Goal: Information Seeking & Learning: Learn about a topic

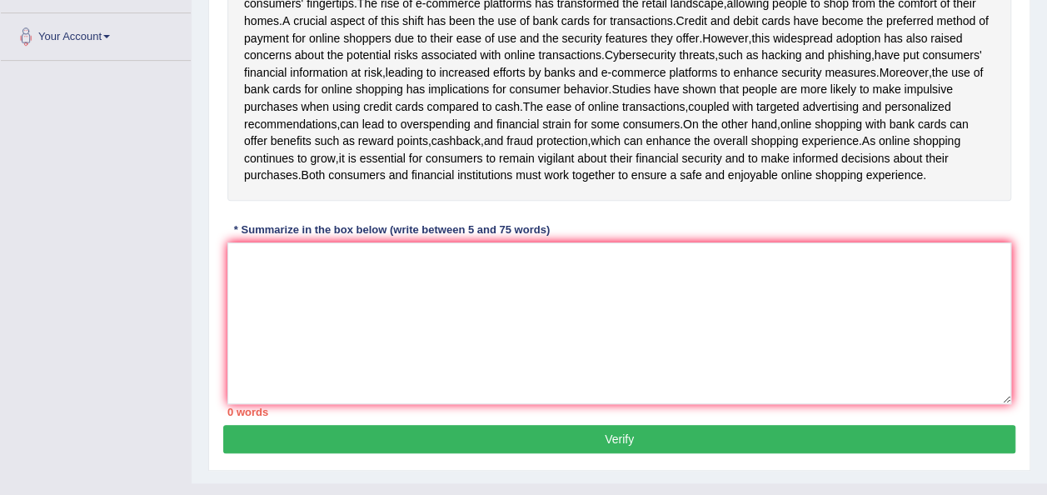
scroll to position [353, 0]
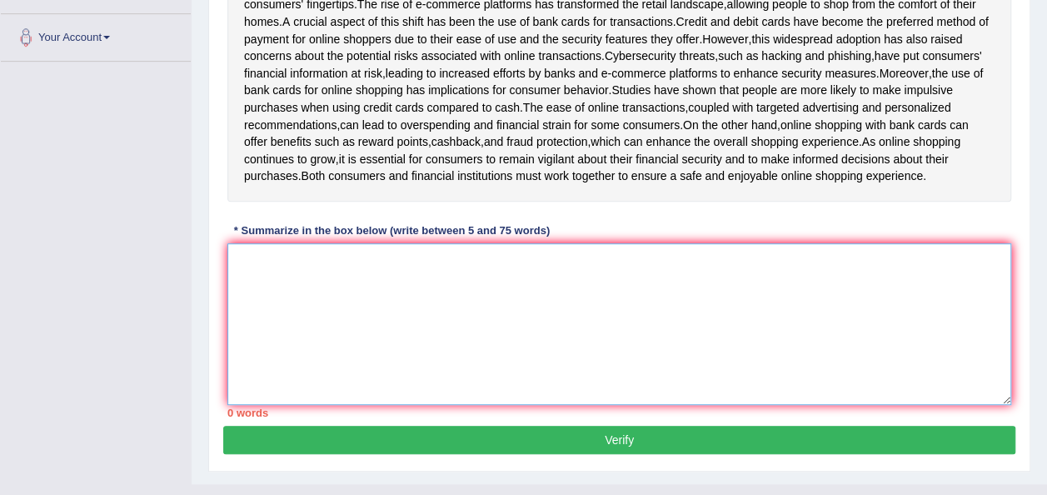
click at [303, 336] on textarea at bounding box center [618, 324] width 783 height 162
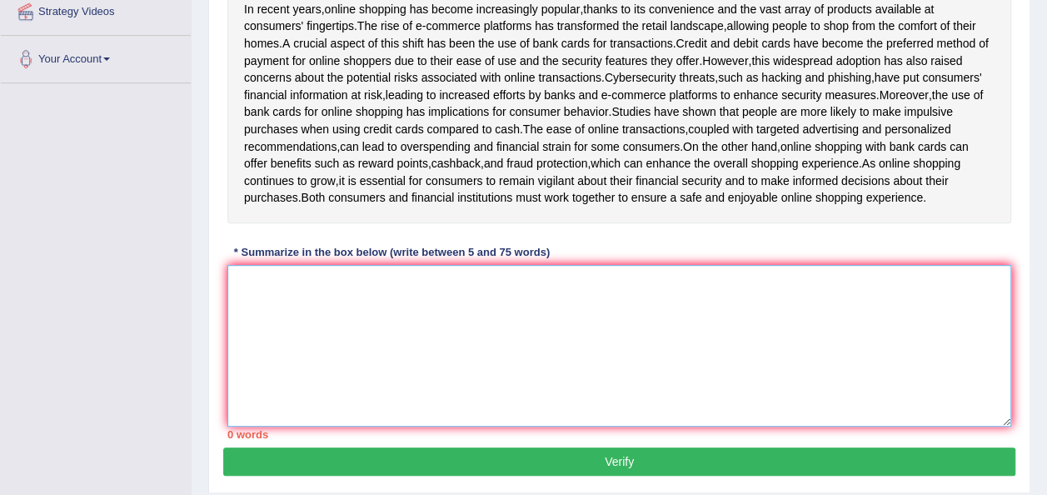
scroll to position [330, 0]
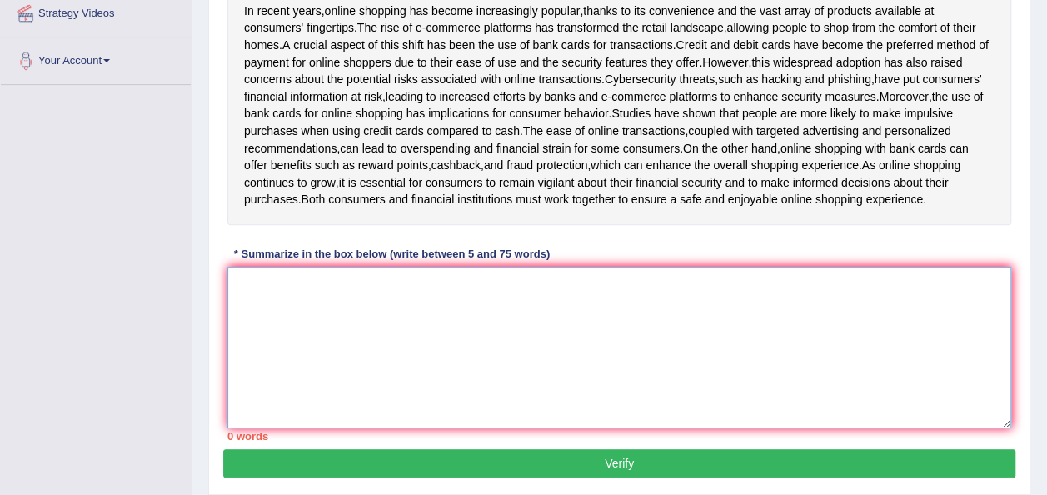
click at [254, 300] on textarea at bounding box center [618, 347] width 783 height 162
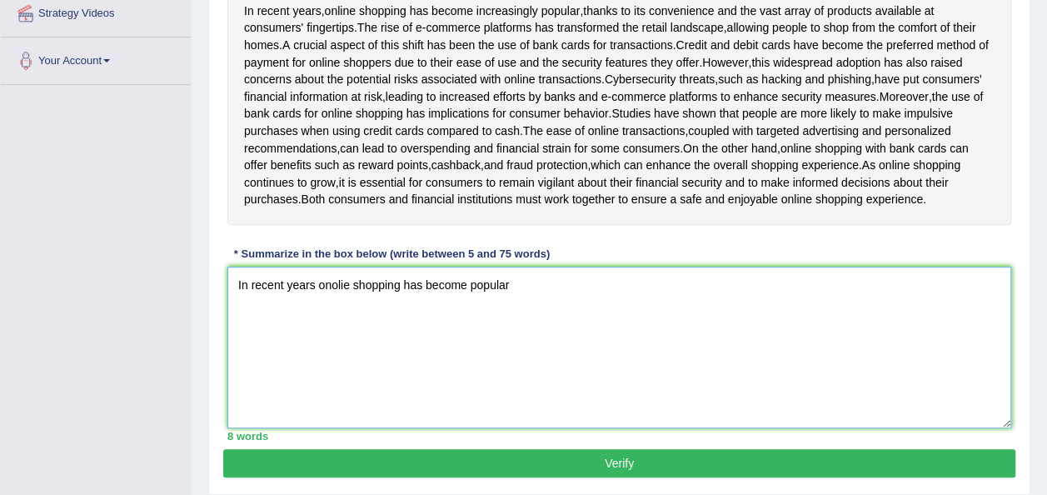
click at [466, 300] on textarea "In recent years onolie shopping has become popular" at bounding box center [618, 347] width 783 height 162
click at [465, 299] on textarea "In recent years onolie shopping has becomeincreasingly popular" at bounding box center [618, 347] width 783 height 162
click at [530, 301] on textarea "In recent years onolie shopping has become increasingly popular" at bounding box center [618, 347] width 783 height 162
click at [573, 296] on textarea "In recent years onolie shopping has become increasingly popular" at bounding box center [618, 347] width 783 height 162
click at [590, 301] on textarea "In recent years onolie shopping has become increasingly popular" at bounding box center [618, 347] width 783 height 162
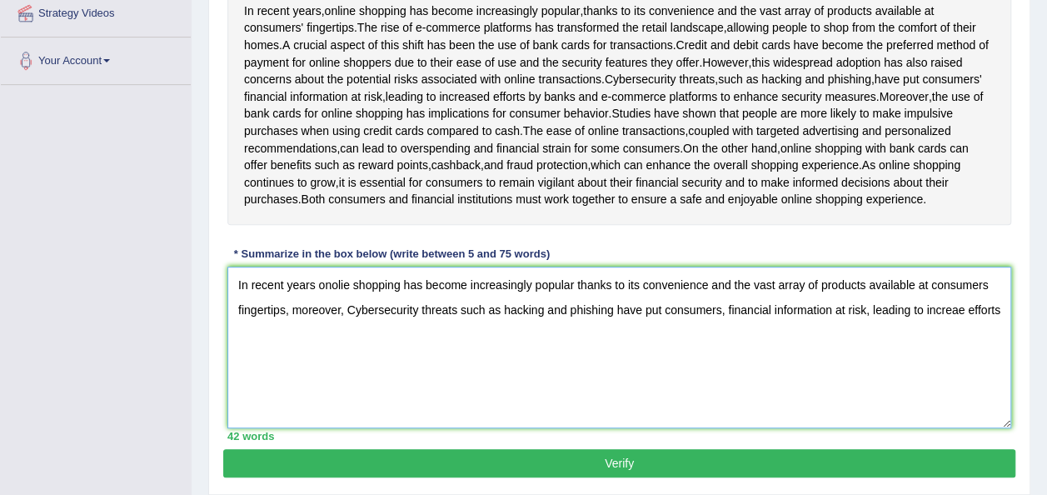
click at [964, 325] on textarea "In recent years onolie shopping has become increasingly popular thanks to its c…" at bounding box center [618, 347] width 783 height 162
click at [353, 336] on textarea "In recent years onolie shopping has become increasingly popular thanks to its c…" at bounding box center [618, 347] width 783 height 162
click at [282, 349] on textarea "In recent years onolie shopping has become increasingly popular thanks to its c…" at bounding box center [618, 347] width 783 height 162
click at [286, 346] on textarea "In recent years onolie shopping has become increasingly popular thanks to its c…" at bounding box center [618, 347] width 783 height 162
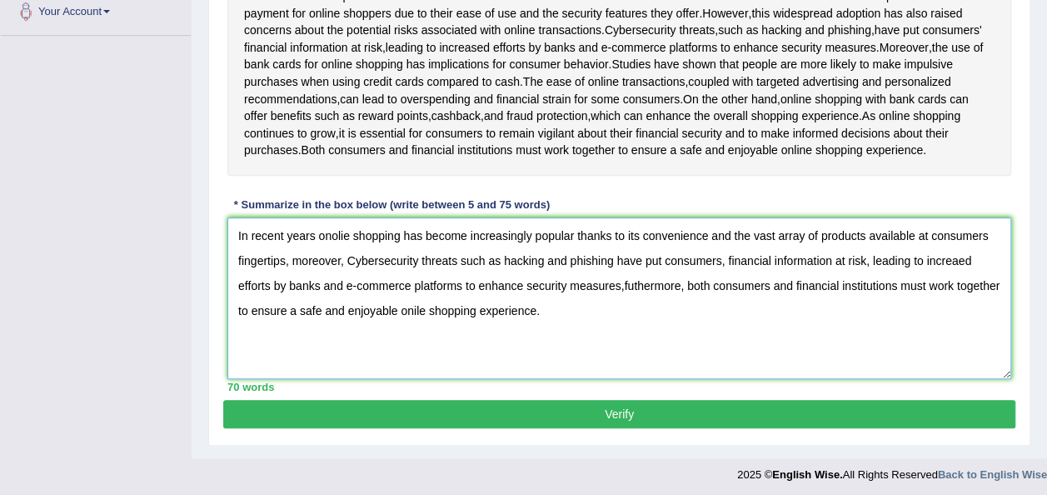
scroll to position [398, 0]
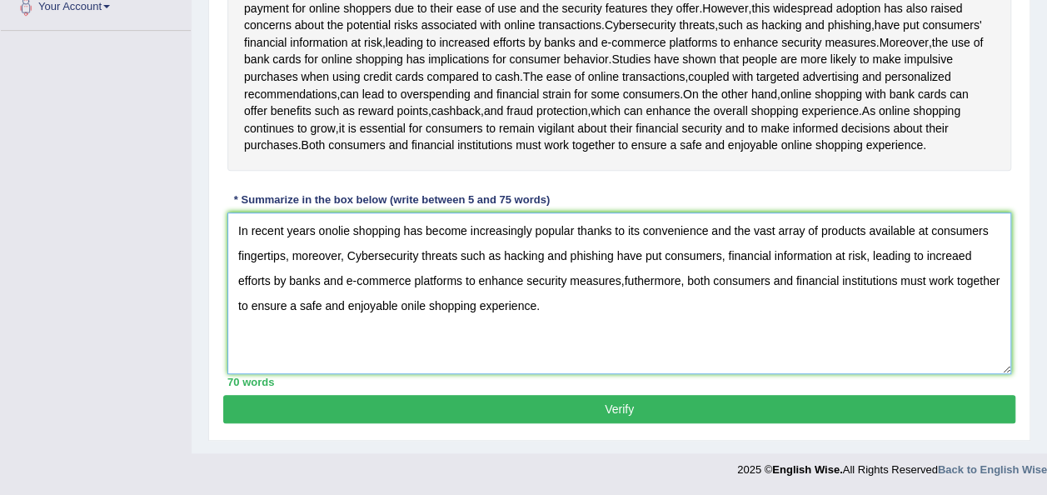
type textarea "In recent years onolie shopping has become increasingly popular thanks to its c…"
click at [649, 416] on button "Verify" at bounding box center [619, 409] width 792 height 28
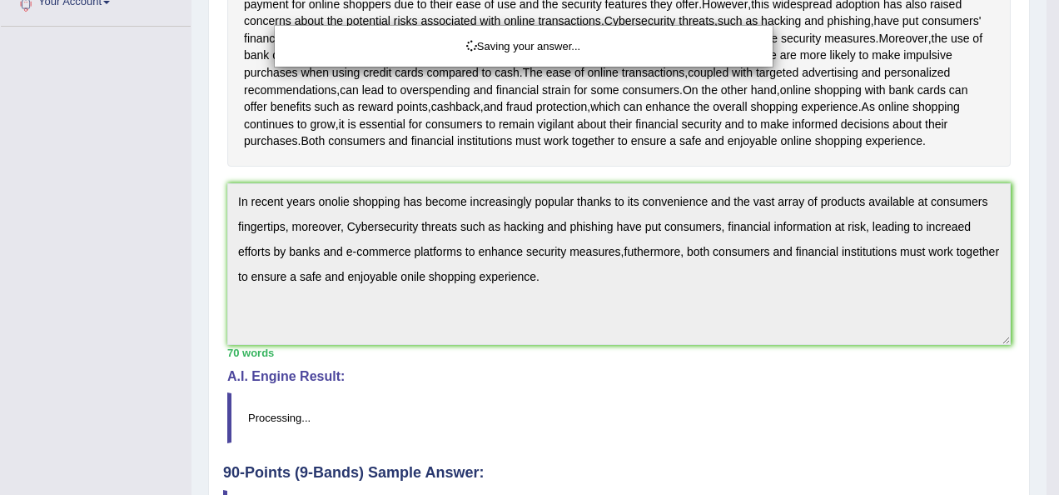
click at [1046, 361] on div "Saving your answer..." at bounding box center [529, 247] width 1059 height 495
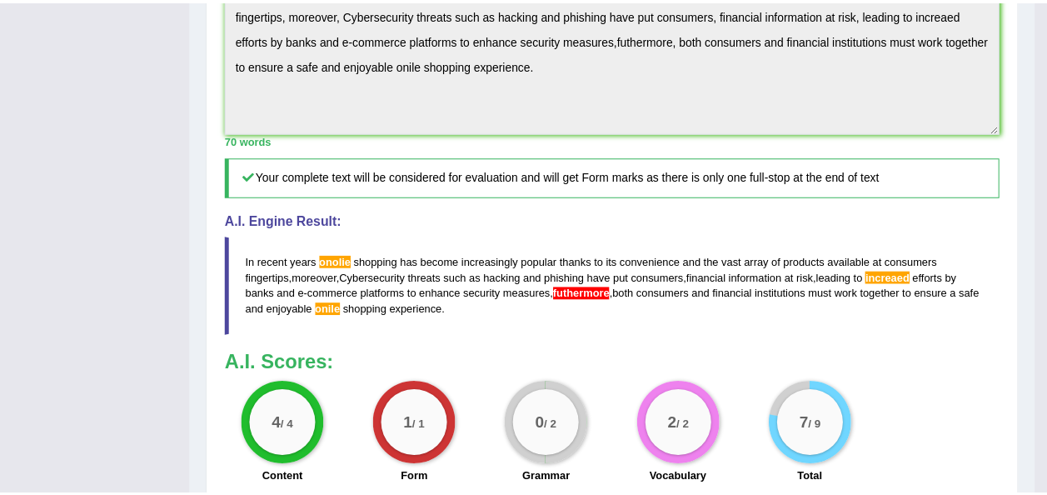
scroll to position [618, 0]
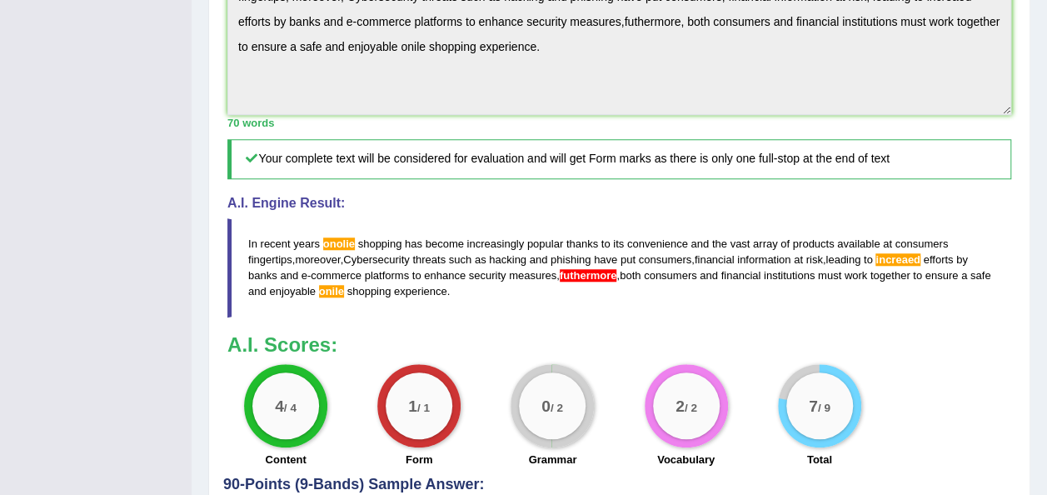
drag, startPoint x: 1055, startPoint y: 361, endPoint x: 1058, endPoint y: 461, distance: 100.8
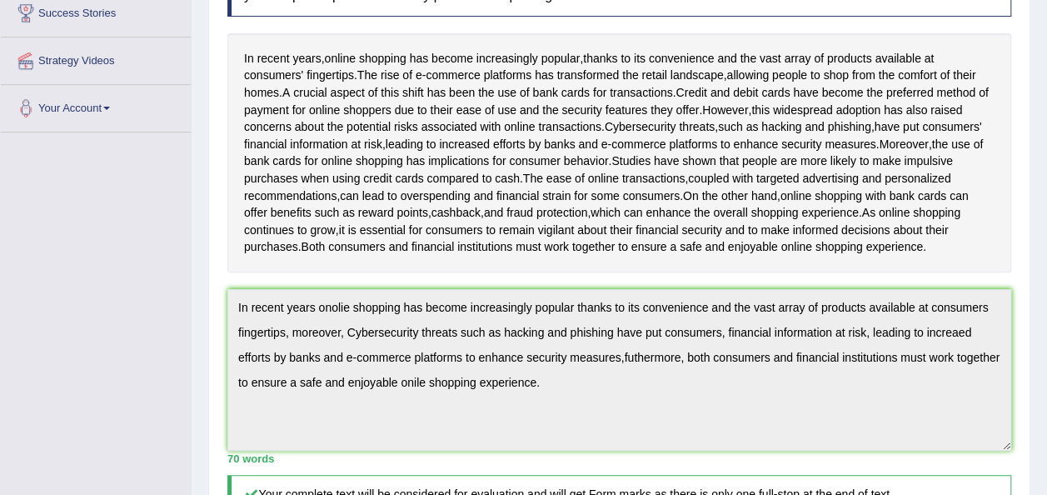
scroll to position [117, 0]
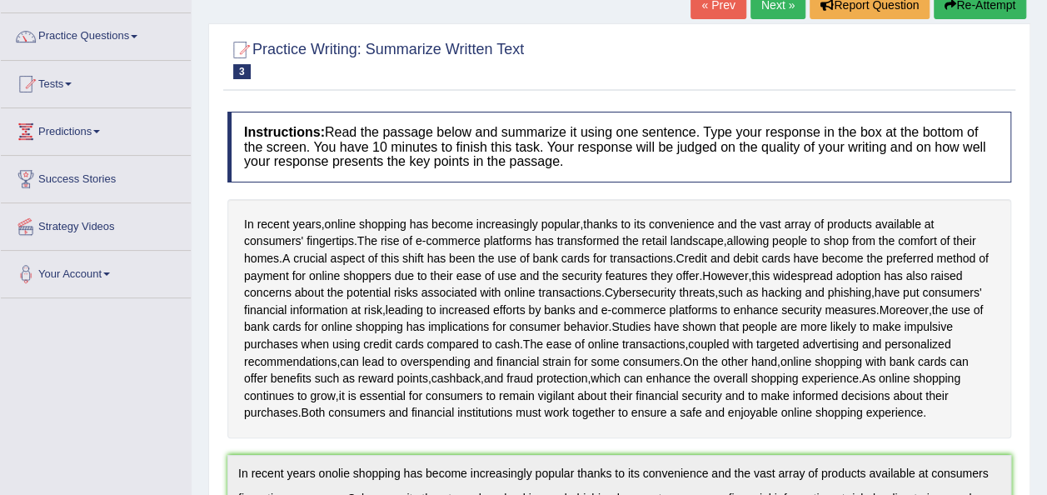
click at [761, 13] on link "Next »" at bounding box center [777, 5] width 55 height 28
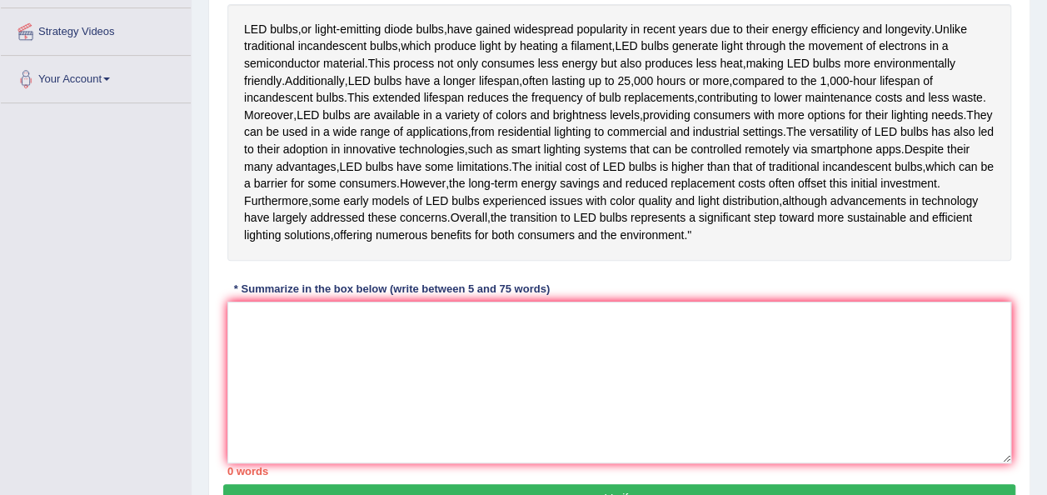
scroll to position [318, 0]
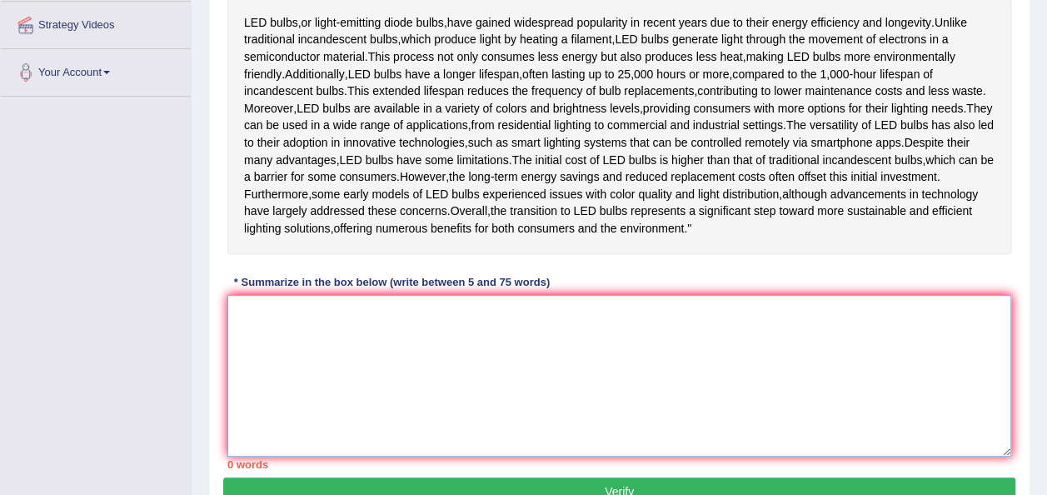
click at [251, 378] on textarea at bounding box center [618, 376] width 783 height 162
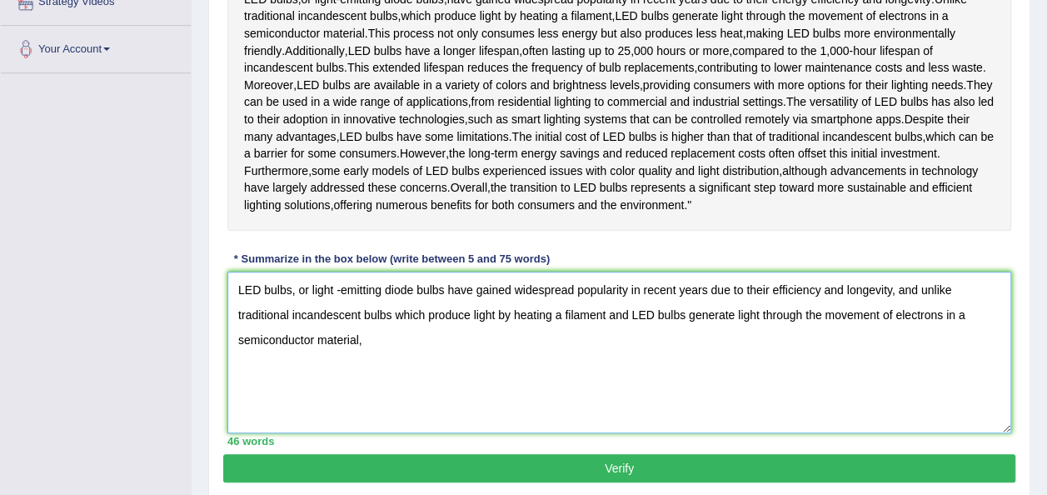
scroll to position [341, 0]
click at [555, 387] on textarea "LED bulbs, or light -emitting diode bulbs have gained widespread popularity in …" at bounding box center [618, 352] width 783 height 162
click at [604, 391] on textarea "LED bulbs, or light -emitting diode bulbs have gained widespread popularity in …" at bounding box center [618, 352] width 783 height 162
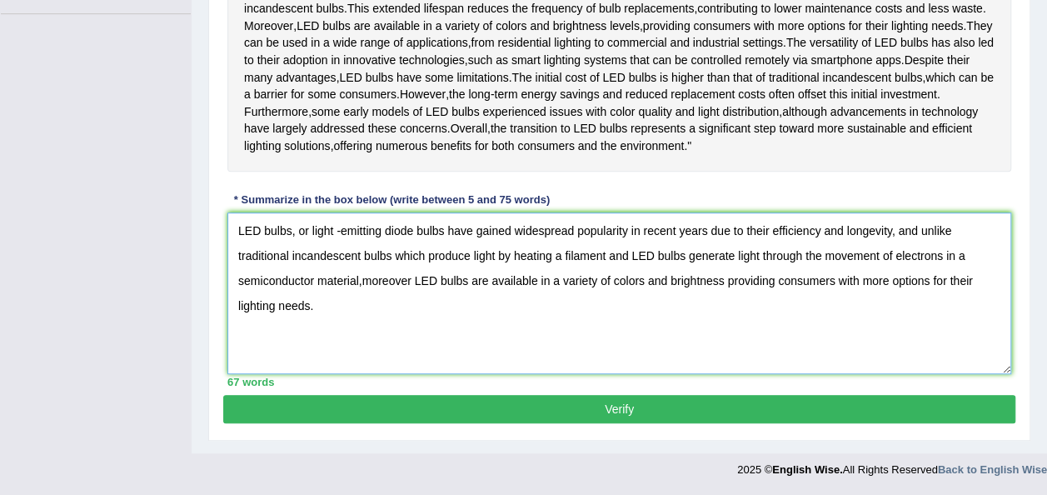
scroll to position [450, 0]
type textarea "LED bulbs, or light -emitting diode bulbs have gained widespread popularity in …"
click at [679, 408] on button "Verify" at bounding box center [619, 409] width 792 height 28
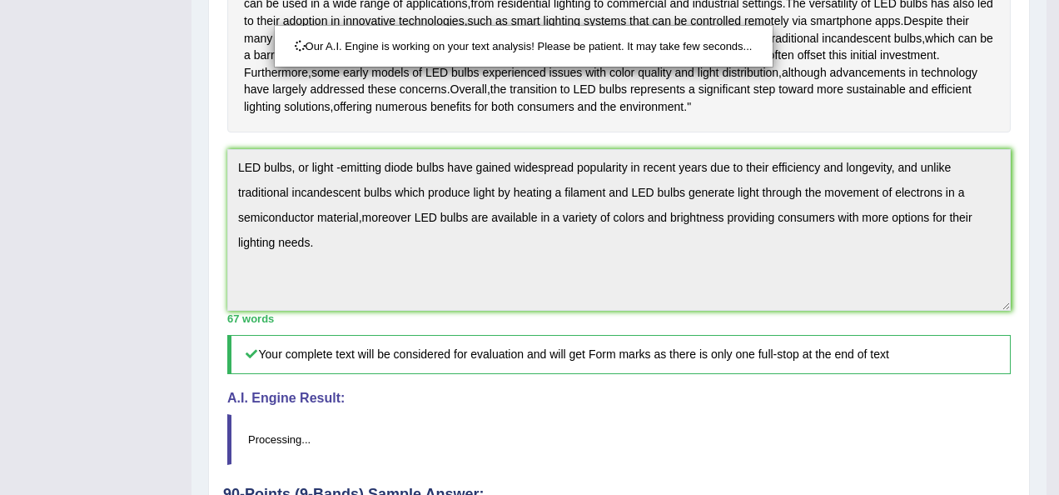
scroll to position [457, 0]
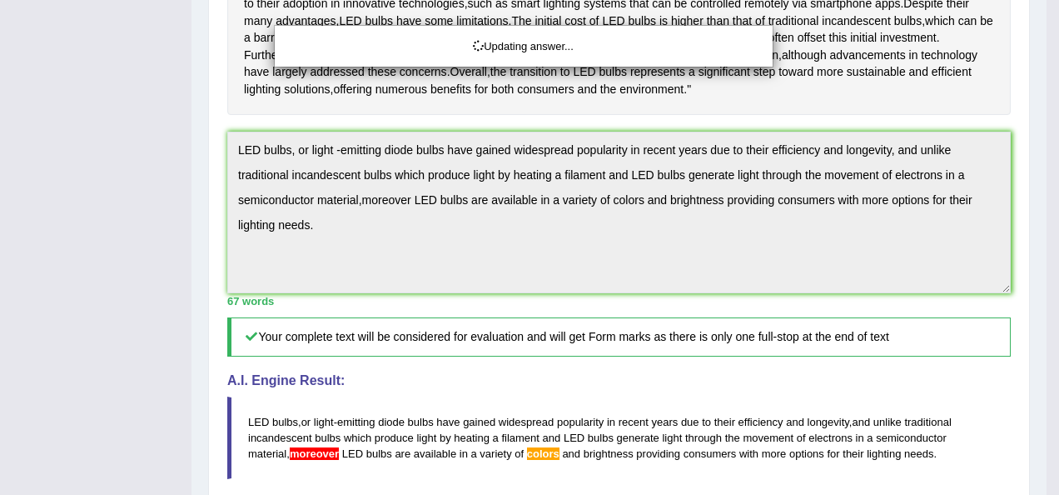
drag, startPoint x: 1051, startPoint y: 247, endPoint x: 1062, endPoint y: 314, distance: 67.5
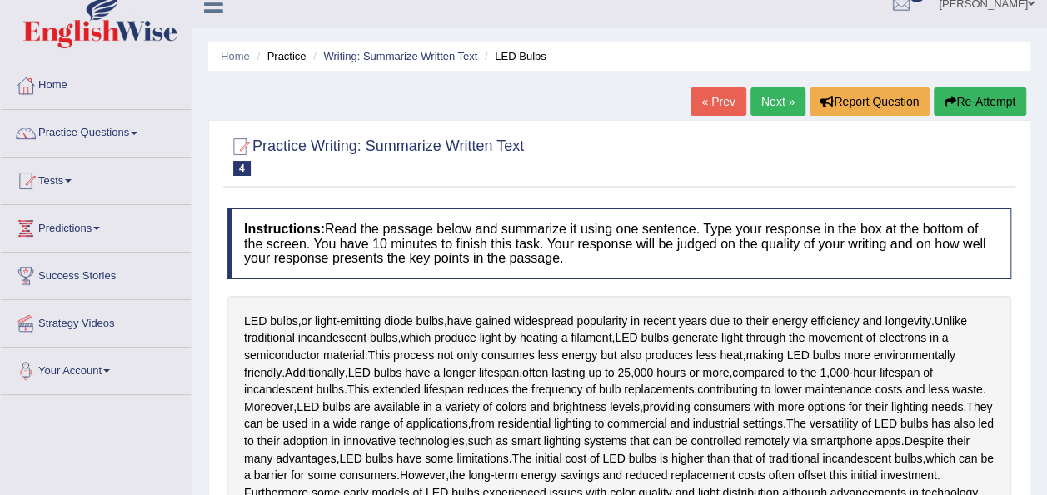
scroll to position [0, 0]
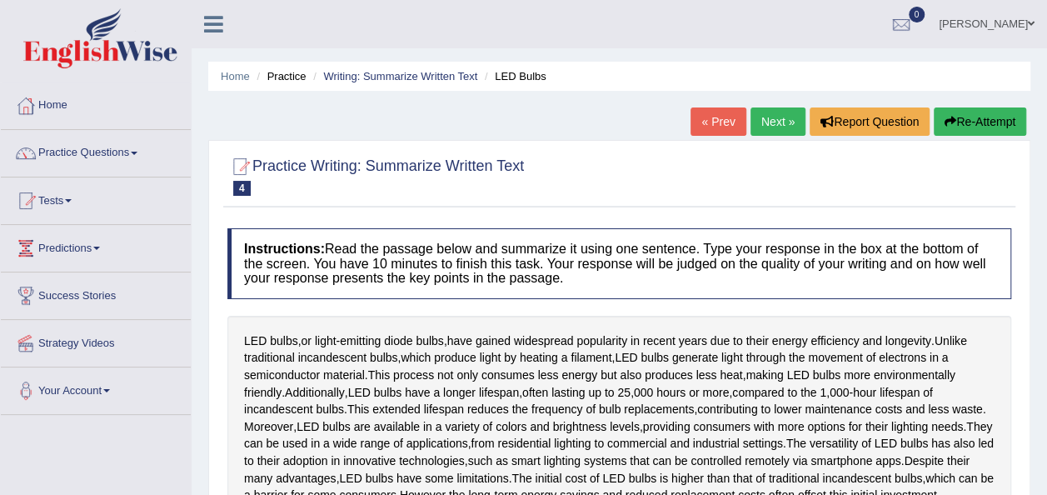
click at [779, 127] on link "Next »" at bounding box center [777, 121] width 55 height 28
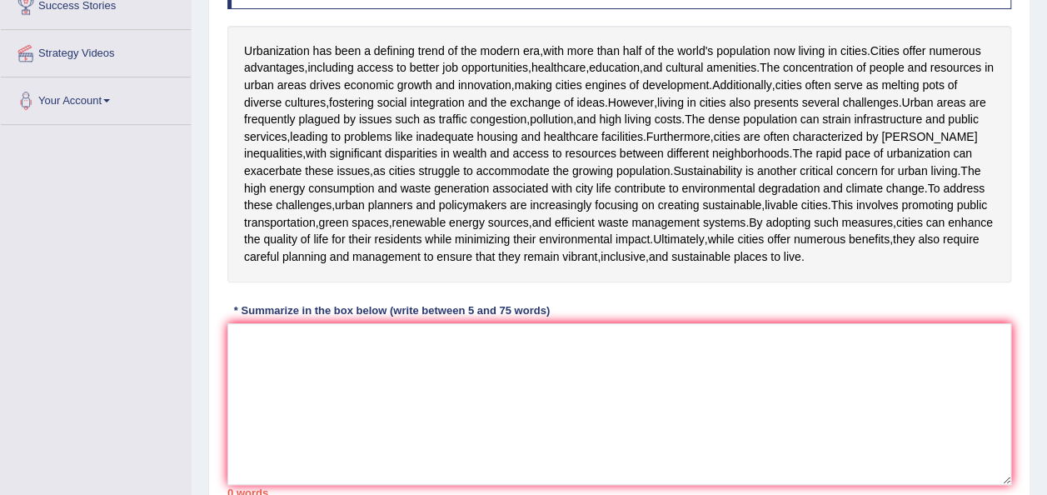
scroll to position [306, 0]
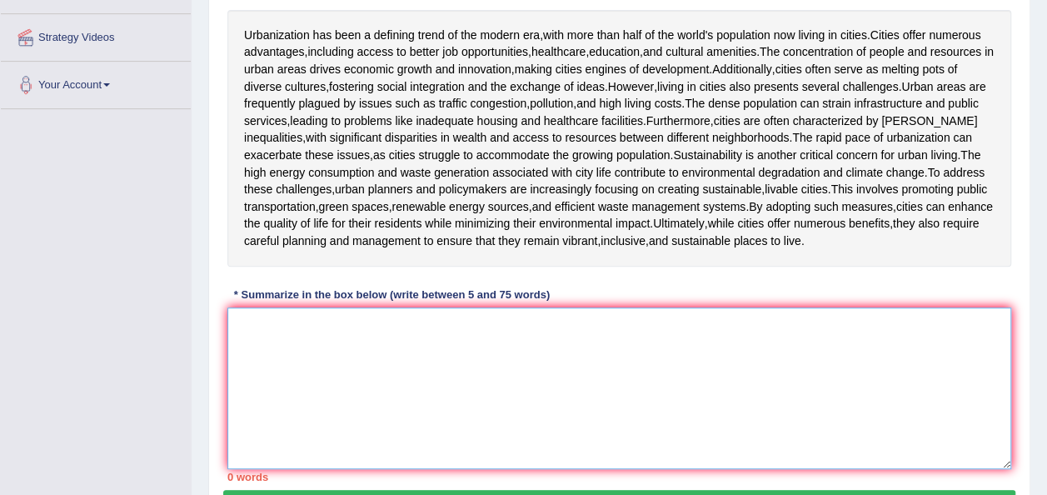
click at [279, 346] on textarea at bounding box center [618, 388] width 783 height 162
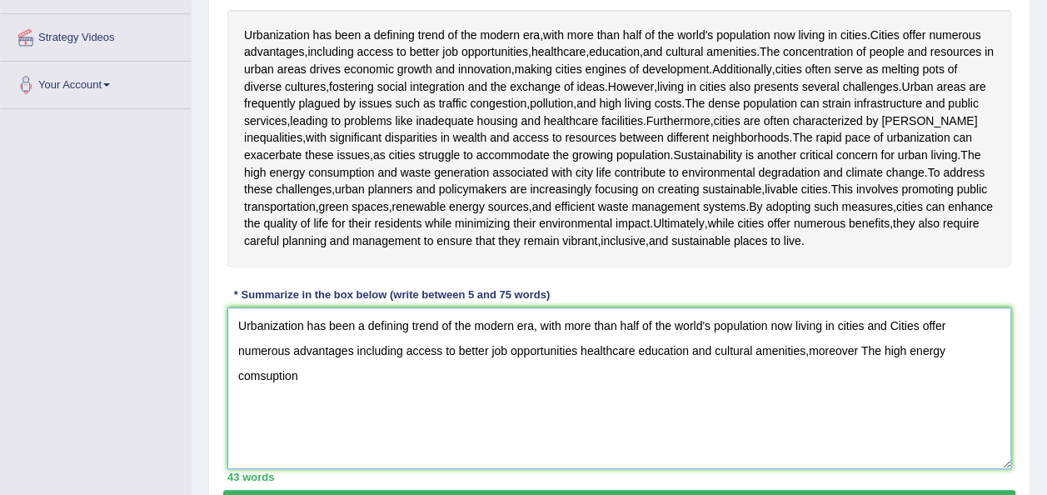
click at [260, 390] on textarea "Urbanization has been a defining trend of the modern era, with more than half o…" at bounding box center [618, 388] width 783 height 162
click at [271, 391] on textarea "Urbanization has been a defining trend of the modern era, with more than half o…" at bounding box center [618, 388] width 783 height 162
click at [313, 395] on textarea "Urbanization has been a defining trend of the modern era, with more than half o…" at bounding box center [618, 388] width 783 height 162
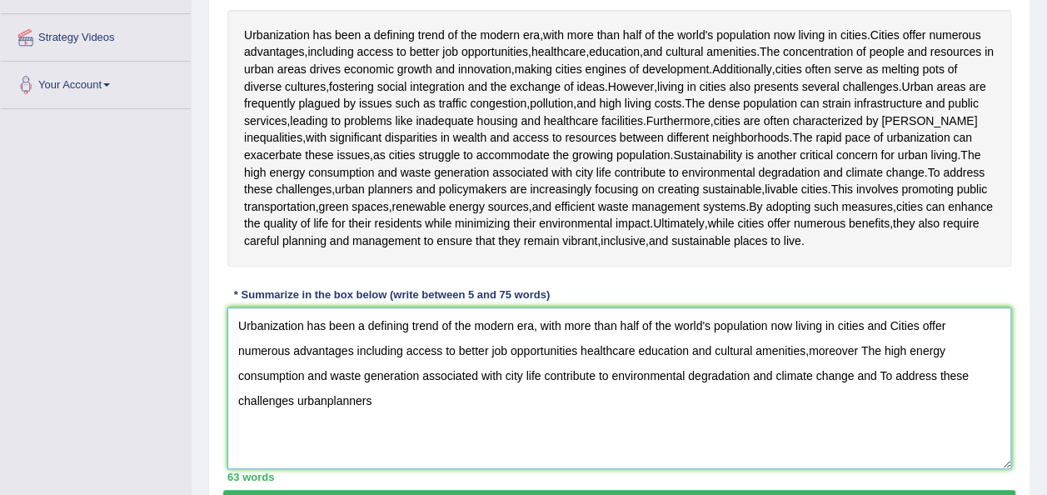
click at [326, 414] on textarea "Urbanization has been a defining trend of the modern era, with more than half o…" at bounding box center [618, 388] width 783 height 162
click at [383, 416] on textarea "Urbanization has been a defining trend of the modern era, with more than half o…" at bounding box center [618, 388] width 783 height 162
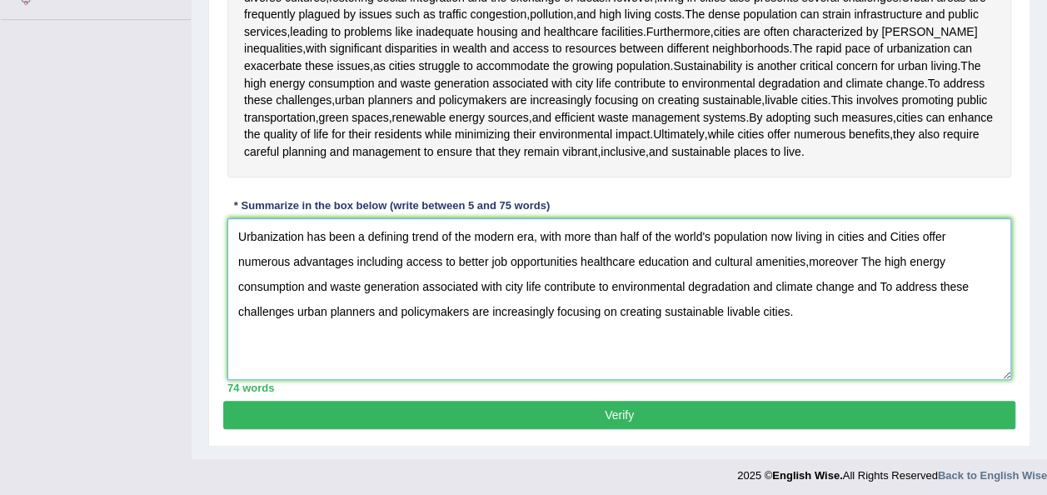
scroll to position [398, 0]
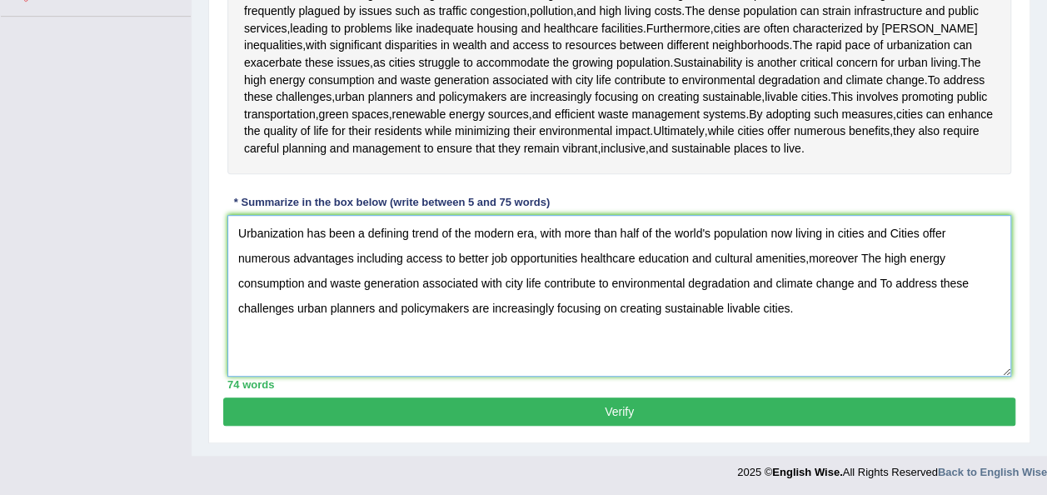
type textarea "Urbanization has been a defining trend of the modern era, with more than half o…"
click at [639, 420] on button "Verify" at bounding box center [619, 411] width 792 height 28
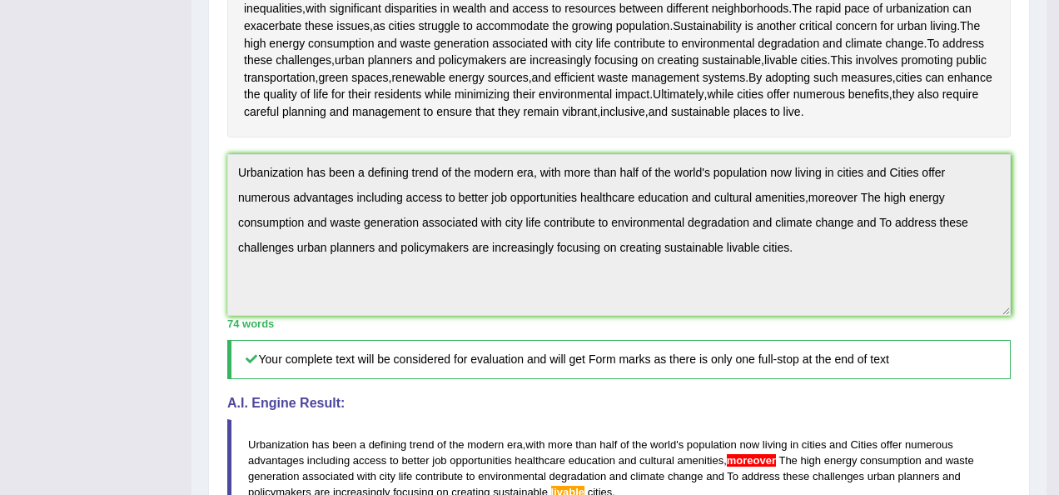
drag, startPoint x: 1058, startPoint y: 312, endPoint x: 1057, endPoint y: 363, distance: 50.8
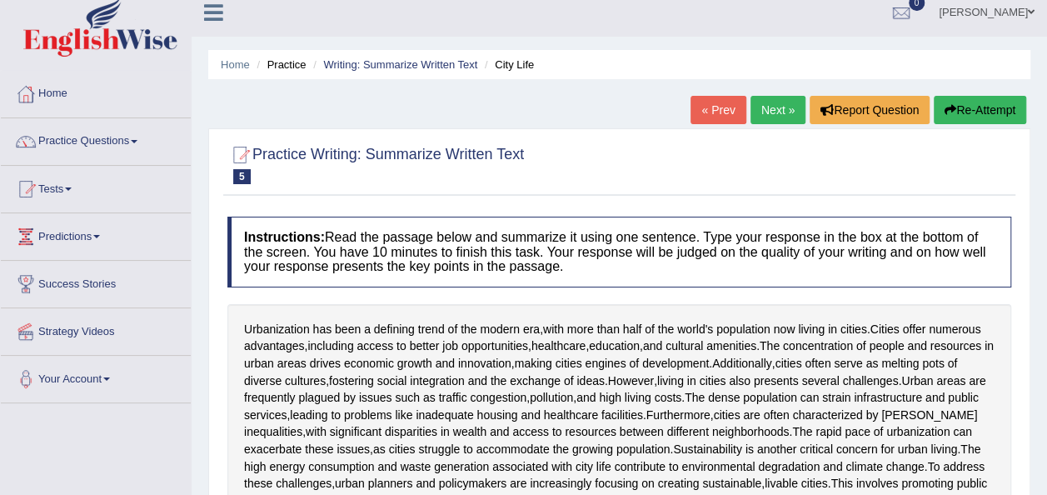
scroll to position [0, 0]
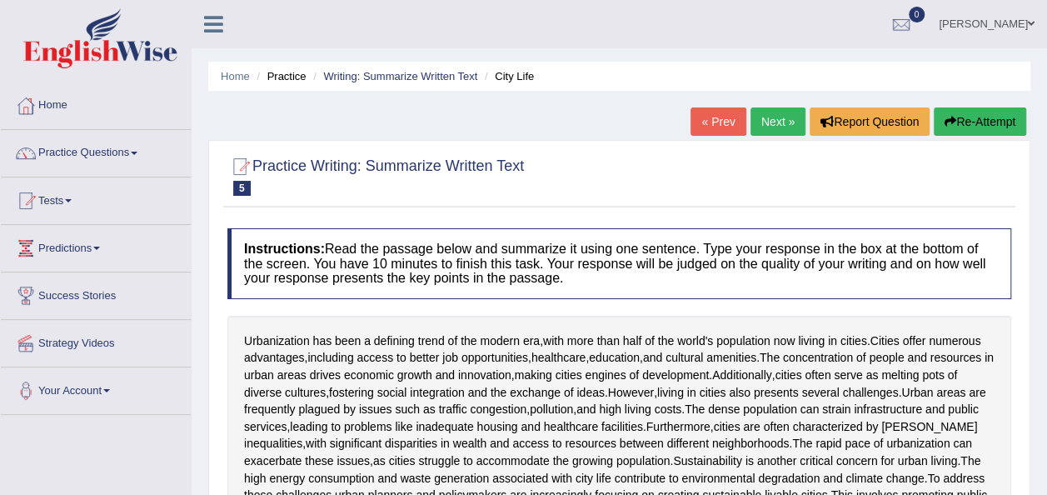
click at [779, 120] on link "Next »" at bounding box center [777, 121] width 55 height 28
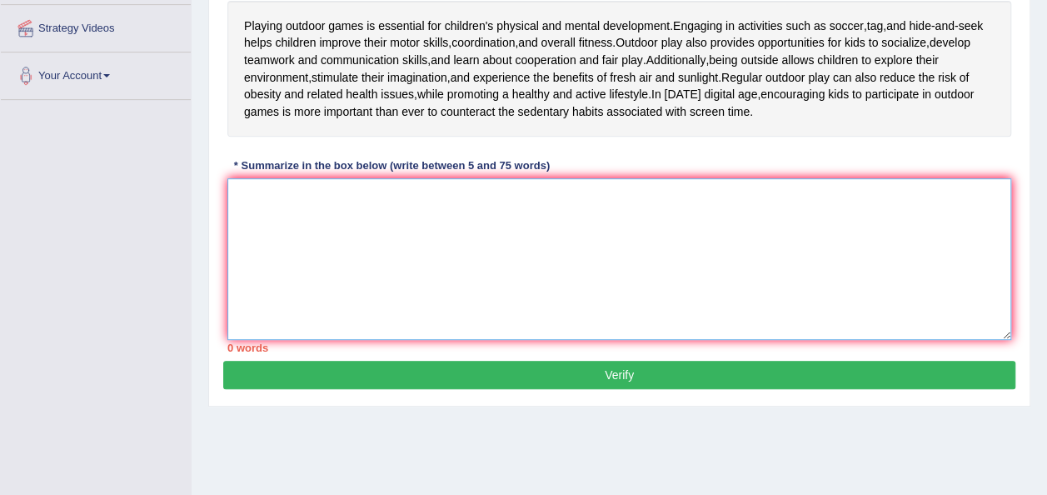
click at [255, 208] on textarea at bounding box center [618, 259] width 783 height 162
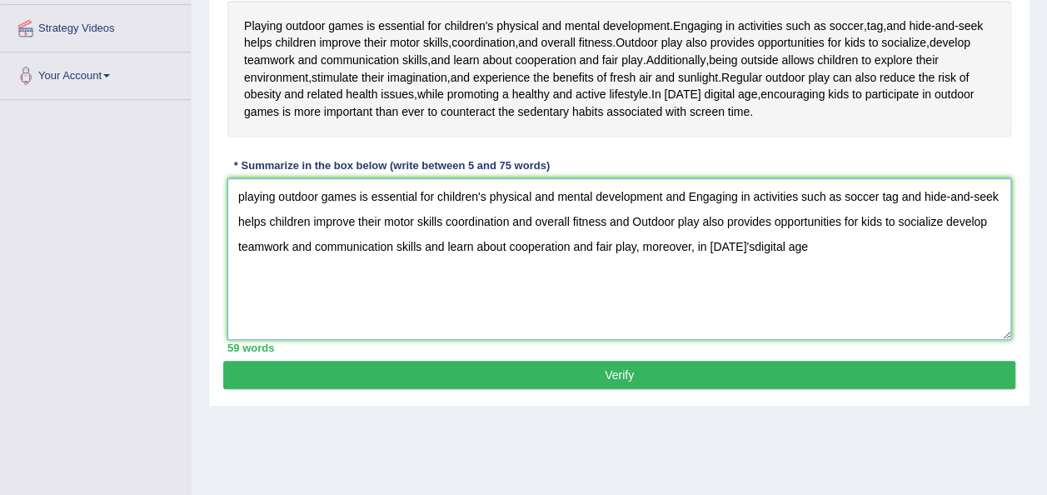
click at [748, 247] on textarea "playing outdoor games is essential for children's physical and mental developme…" at bounding box center [618, 259] width 783 height 162
click at [813, 244] on textarea "playing outdoor games is essential for children's physical and mental developme…" at bounding box center [618, 259] width 783 height 162
click at [701, 246] on textarea "playing outdoor games is essential for children's physical and mental developme…" at bounding box center [618, 259] width 783 height 162
click at [708, 245] on textarea "playing outdoor games is essential for children's physical and mental developme…" at bounding box center [618, 259] width 783 height 162
click at [779, 249] on textarea "playing outdoor games is essential for children's physical and mental developme…" at bounding box center [618, 259] width 783 height 162
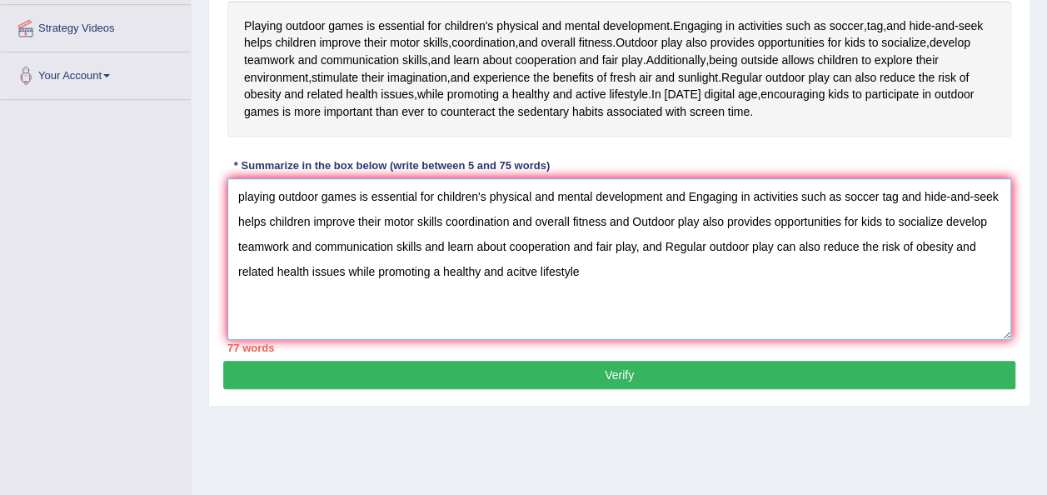
type textarea "playing outdoor games is essential for children's physical and mental developme…"
click at [623, 368] on button "Verify" at bounding box center [619, 375] width 792 height 28
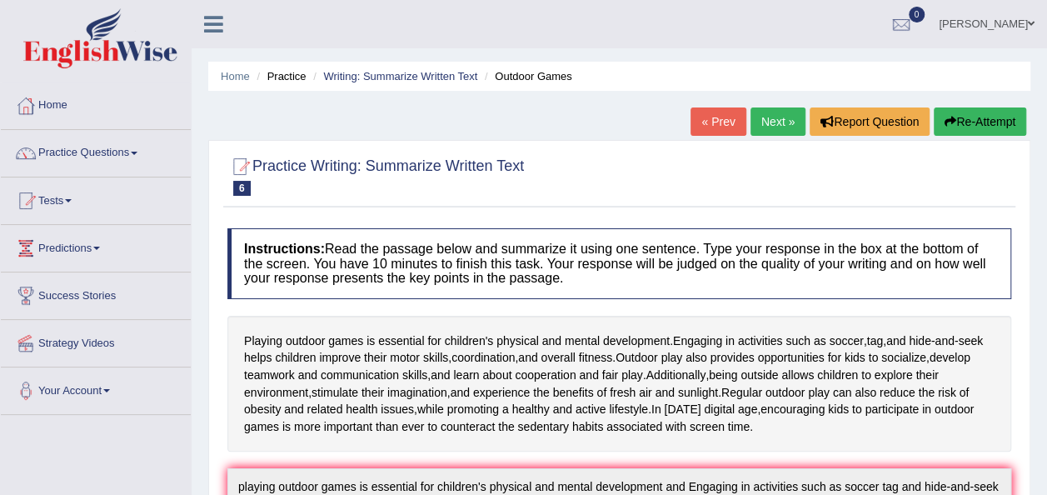
drag, startPoint x: 1050, startPoint y: 248, endPoint x: 1058, endPoint y: 208, distance: 40.8
click at [1046, 208] on html "Toggle navigation Home Practice Questions Speaking Practice Read Aloud Repeat S…" at bounding box center [523, 247] width 1047 height 495
click at [958, 122] on button "Re-Attempt" at bounding box center [979, 121] width 92 height 28
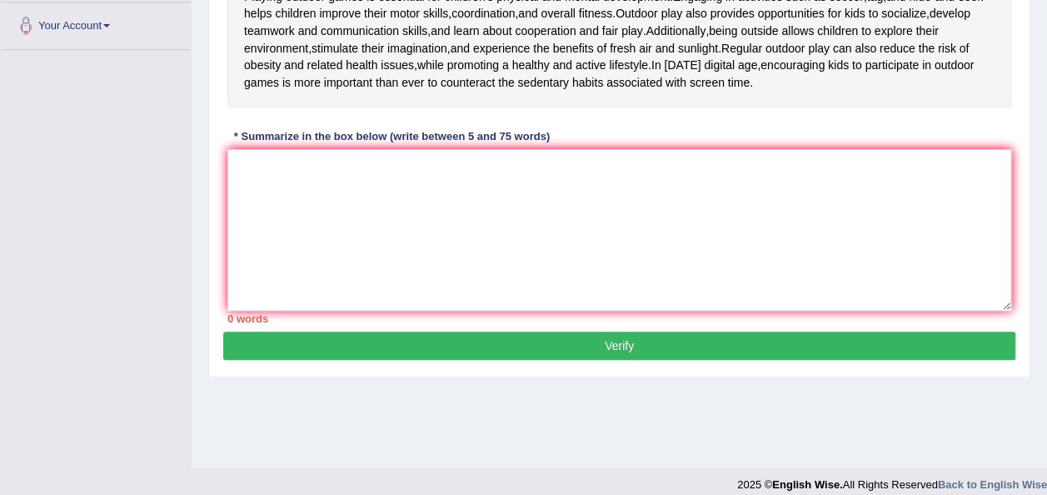
scroll to position [380, 0]
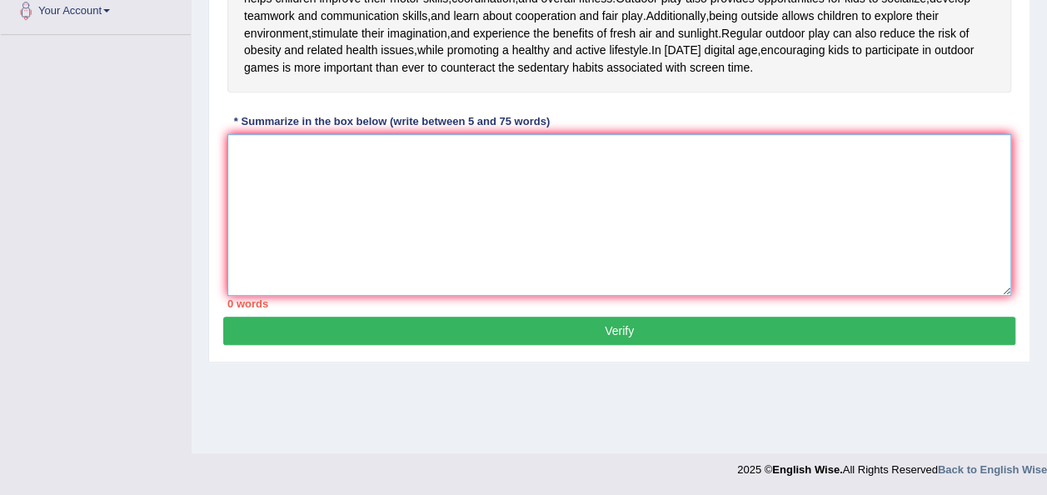
click at [263, 190] on textarea at bounding box center [618, 215] width 783 height 162
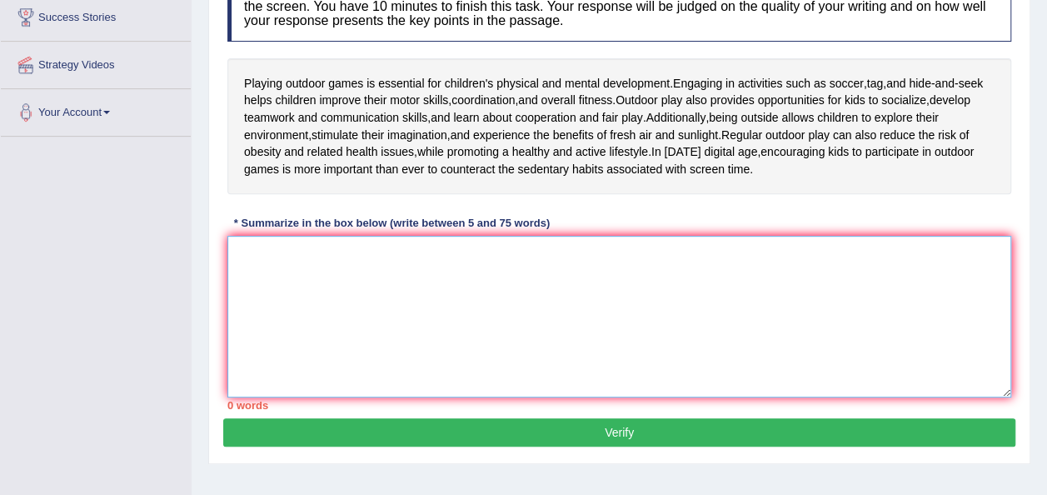
scroll to position [259, 0]
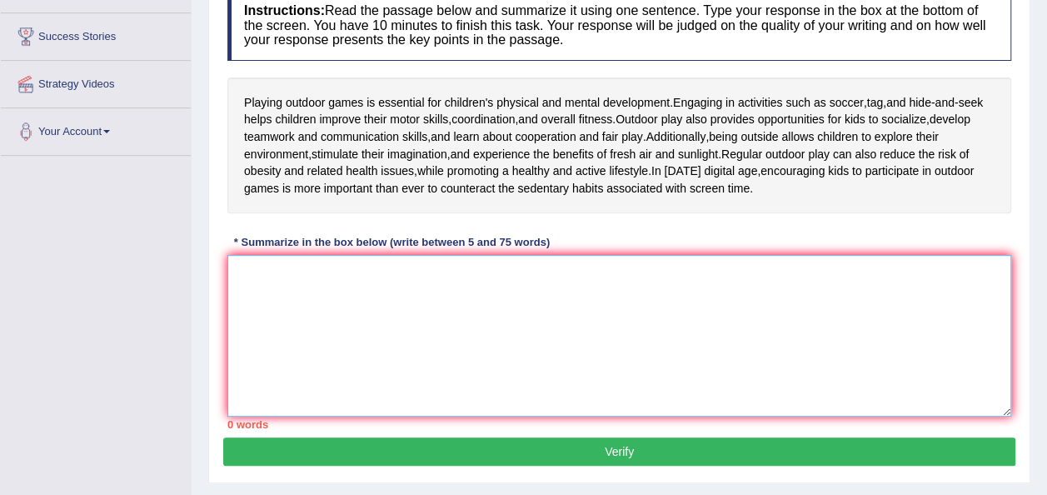
click at [263, 311] on textarea at bounding box center [618, 336] width 783 height 162
type textarea "p"
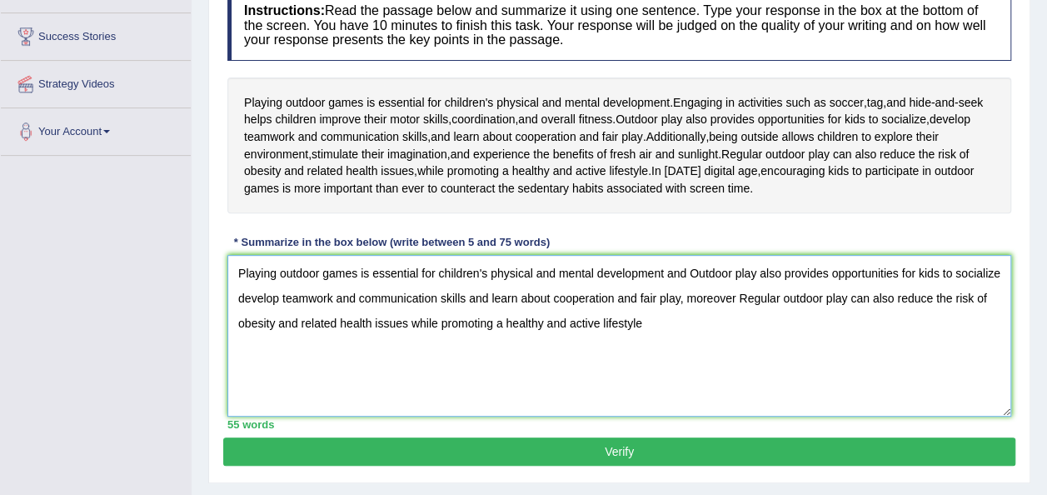
click at [733, 296] on textarea "Playing outdoor games is essential for children's physical and mental developme…" at bounding box center [618, 336] width 783 height 162
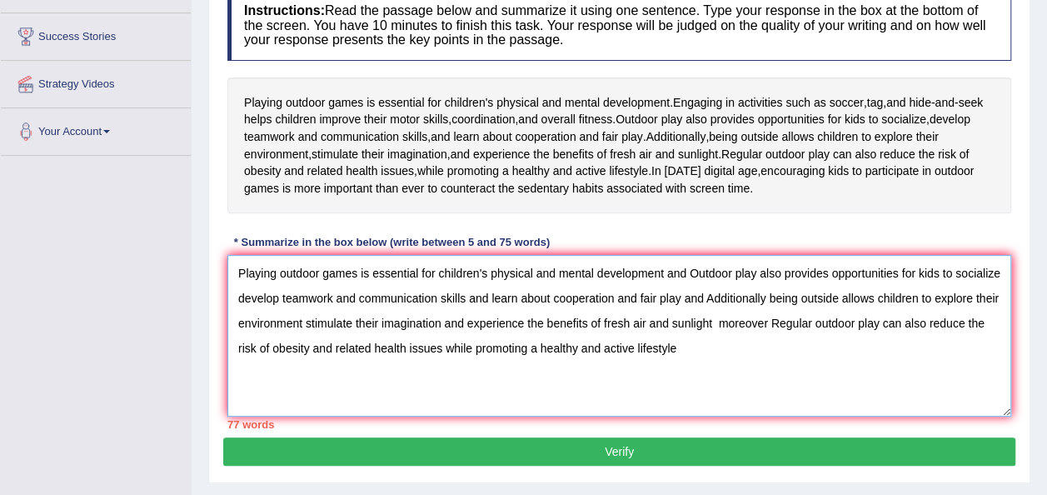
click at [835, 318] on textarea "Playing outdoor games is essential for children's physical and mental developme…" at bounding box center [618, 336] width 783 height 162
click at [729, 295] on textarea "Playing outdoor games is essential for children's physical and mental developme…" at bounding box center [618, 336] width 783 height 162
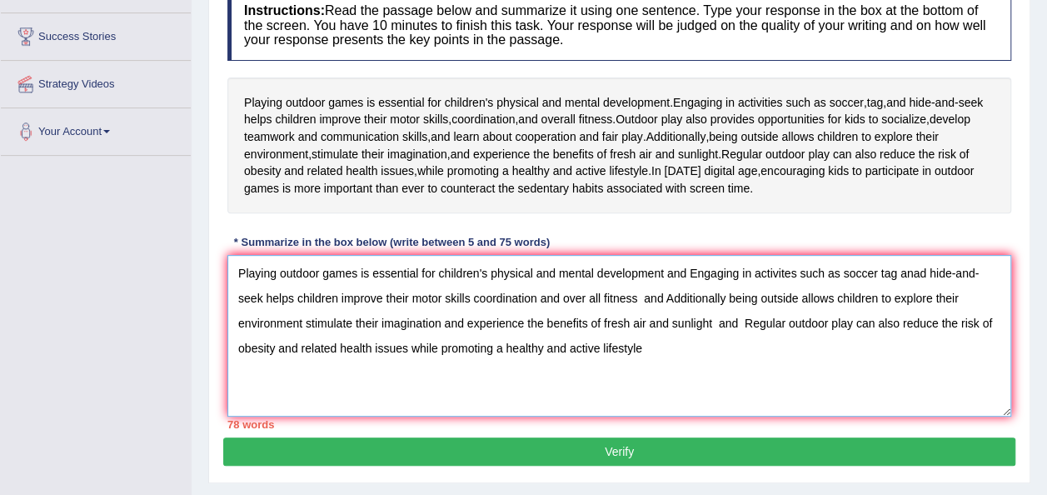
click at [688, 273] on textarea "Playing outdoor games is essential for children's physical and mental developme…" at bounding box center [618, 336] width 783 height 162
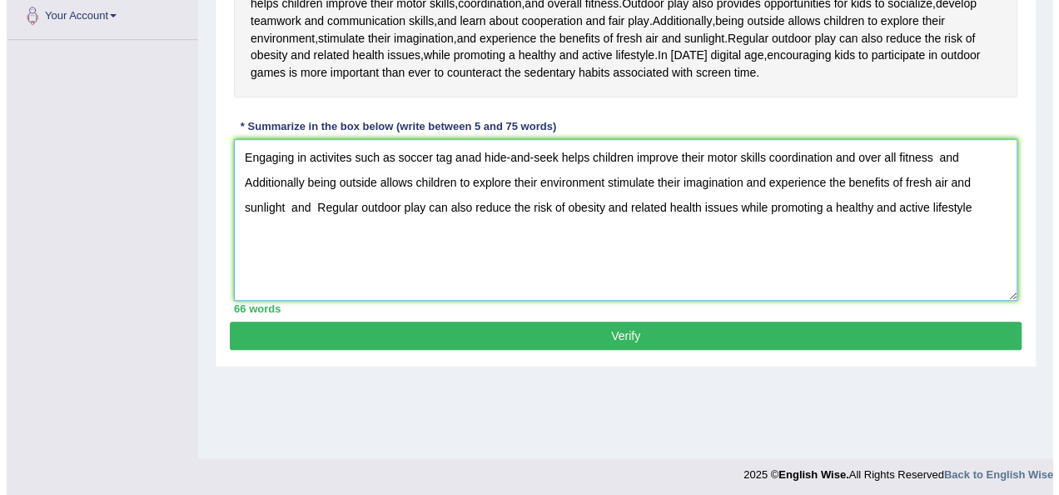
scroll to position [380, 0]
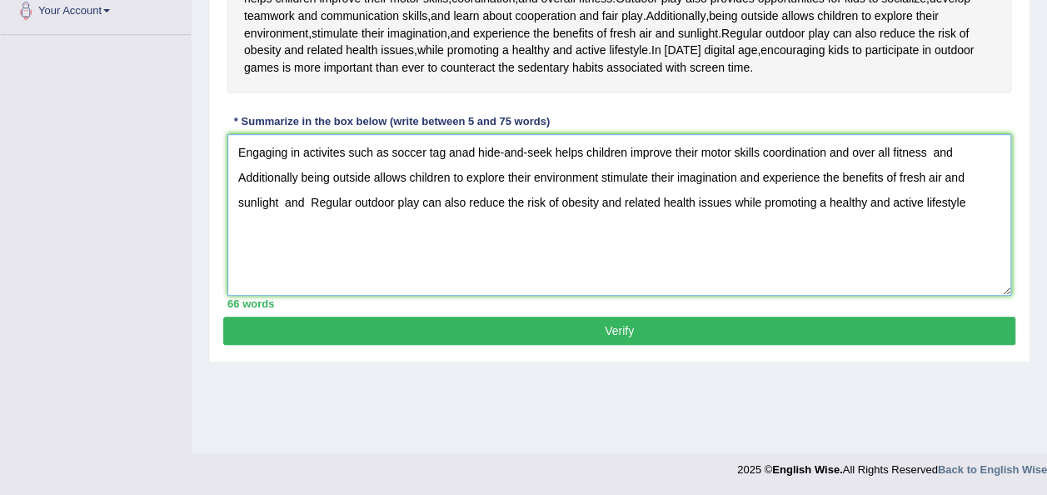
type textarea "Engaging in activites such as soccer tag anad hide-and-seek helps children impr…"
click at [641, 336] on button "Verify" at bounding box center [619, 330] width 792 height 28
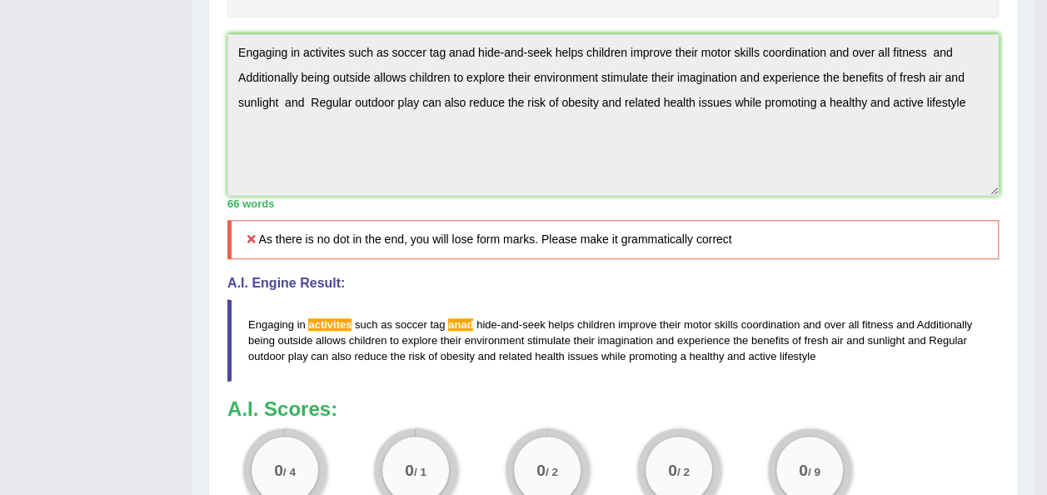
scroll to position [440, 0]
drag, startPoint x: 1055, startPoint y: 241, endPoint x: 1058, endPoint y: 325, distance: 84.2
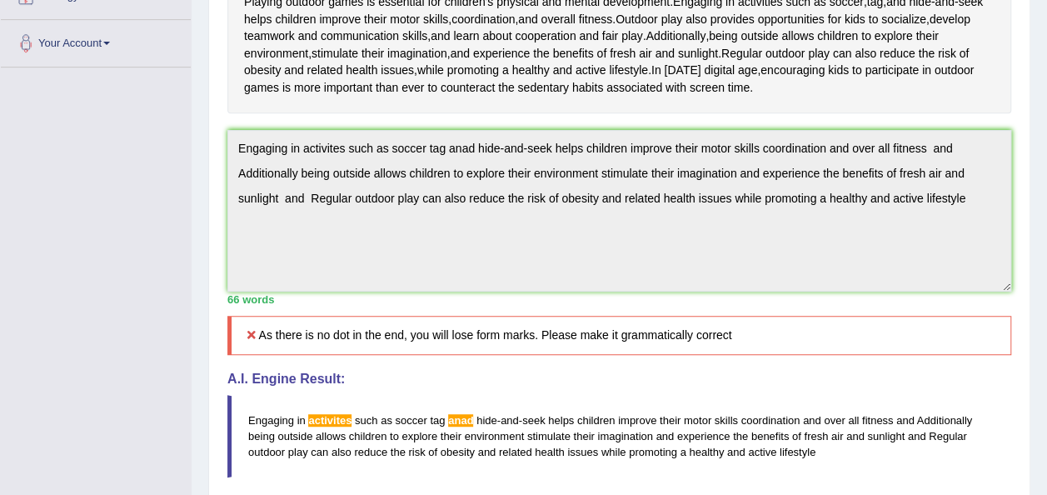
scroll to position [0, 0]
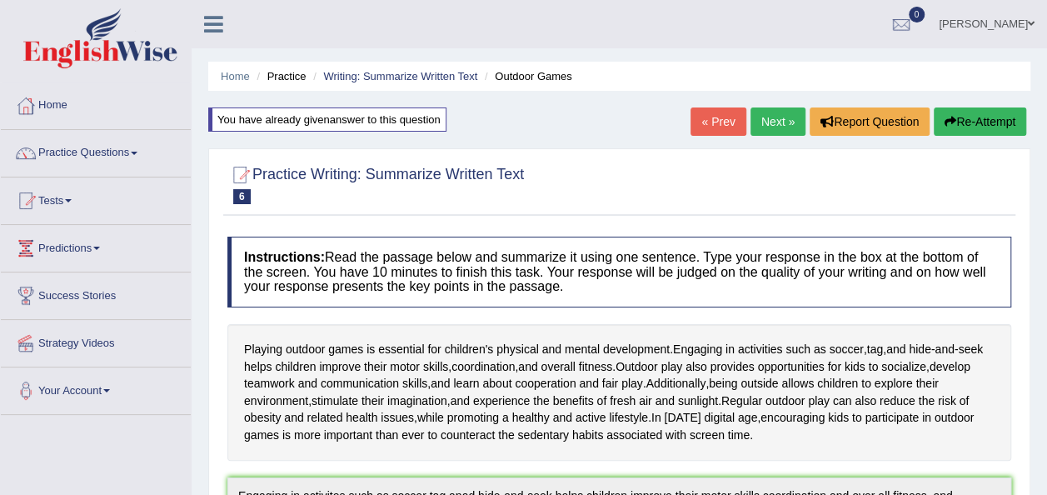
click at [971, 122] on button "Re-Attempt" at bounding box center [979, 121] width 92 height 28
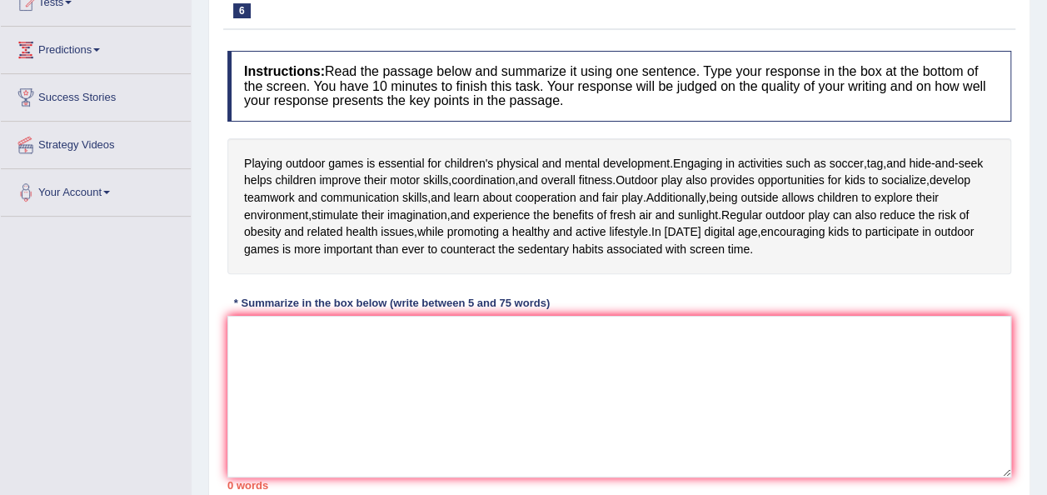
scroll to position [289, 0]
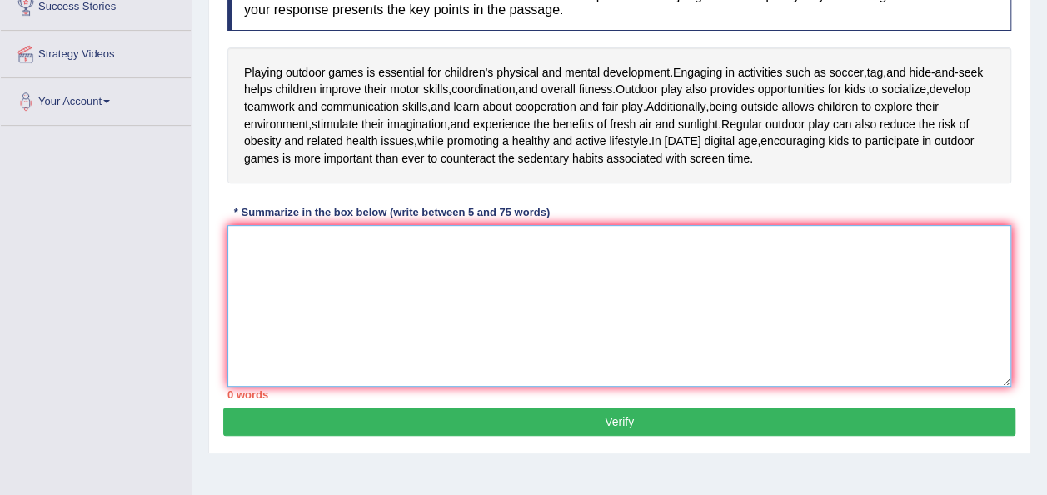
click at [673, 290] on textarea at bounding box center [618, 306] width 783 height 162
click at [673, 291] on textarea at bounding box center [618, 306] width 783 height 162
paste textarea "Engaging in activites such as soccer tag anad hide-and-seek helps children impr…"
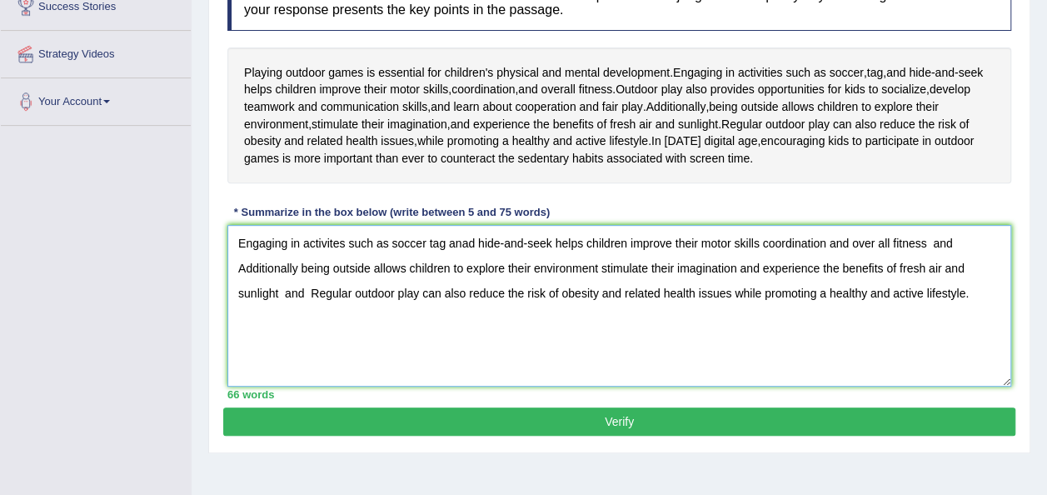
type textarea "Engaging in activites such as soccer tag anad hide-and-seek helps children impr…"
click at [749, 413] on button "Verify" at bounding box center [619, 421] width 792 height 28
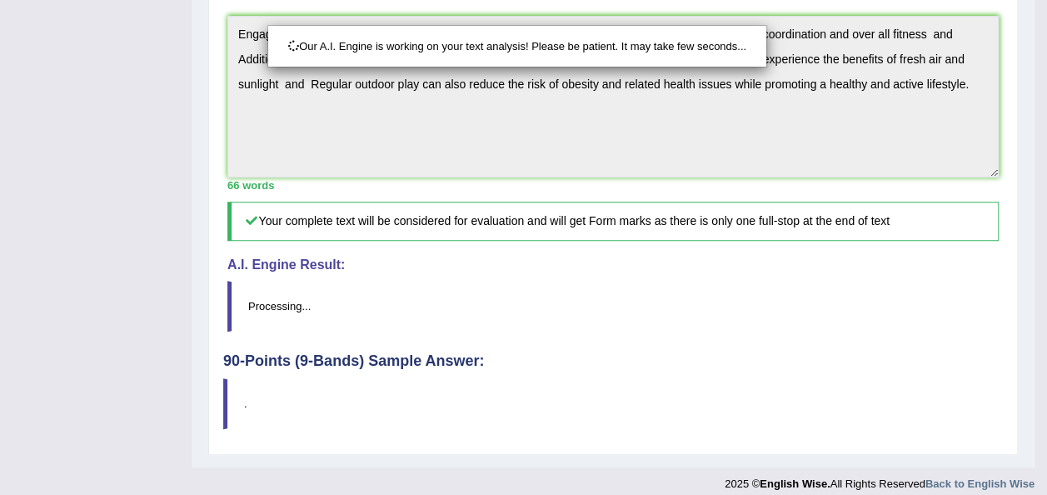
scroll to position [471, 0]
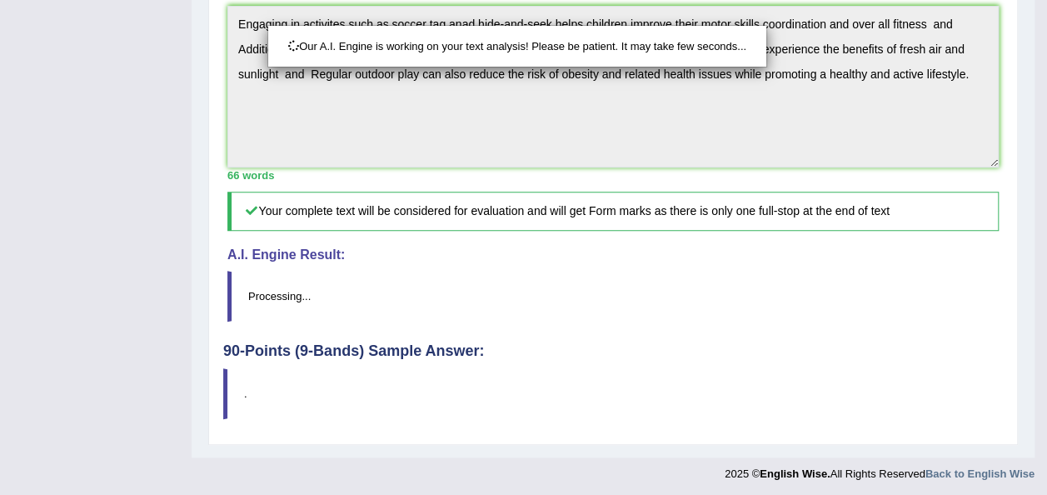
drag, startPoint x: 1053, startPoint y: 308, endPoint x: 1058, endPoint y: 428, distance: 120.0
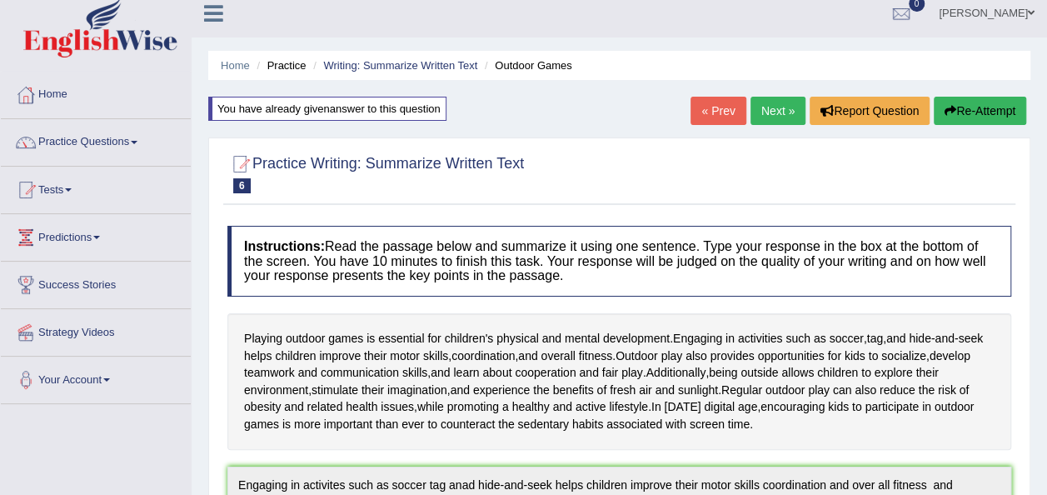
scroll to position [0, 0]
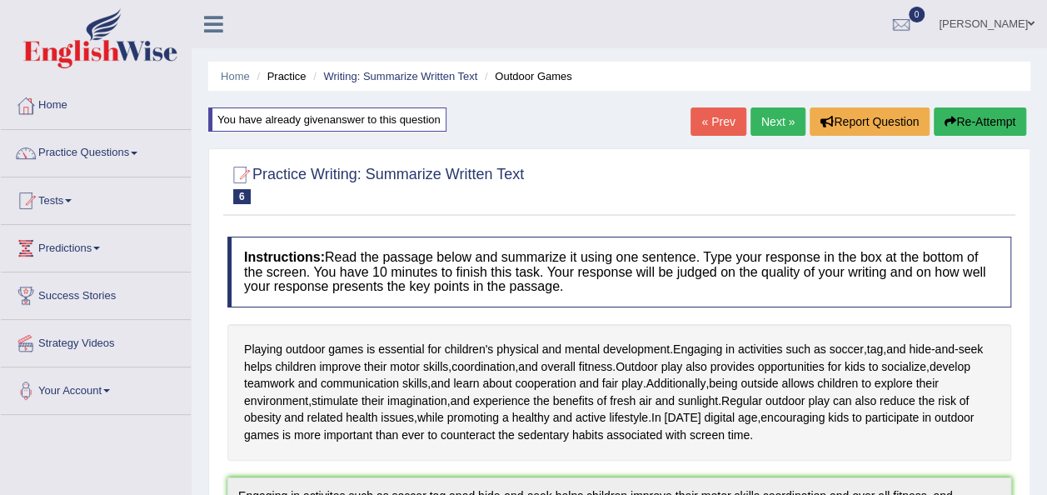
click at [769, 122] on link "Next »" at bounding box center [777, 121] width 55 height 28
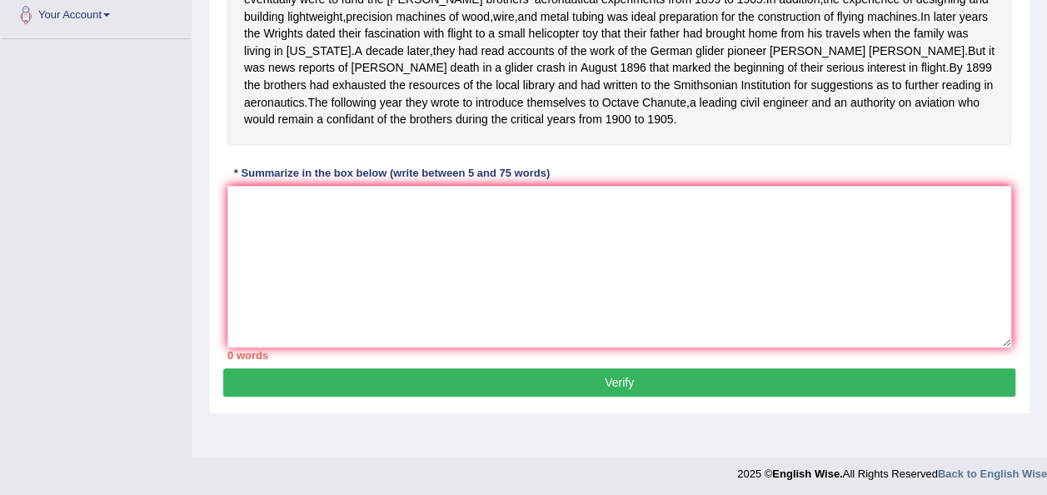
scroll to position [380, 0]
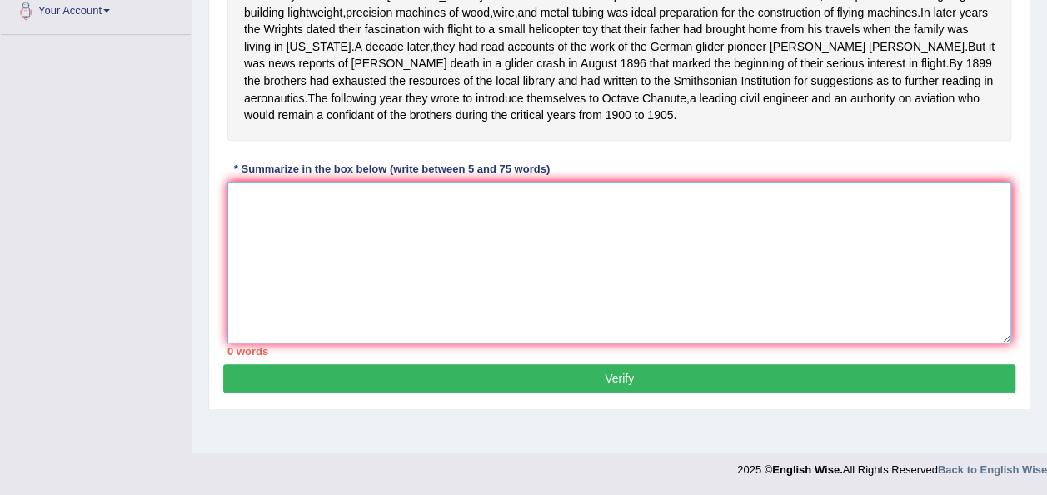
click at [250, 214] on textarea at bounding box center [618, 263] width 783 height 162
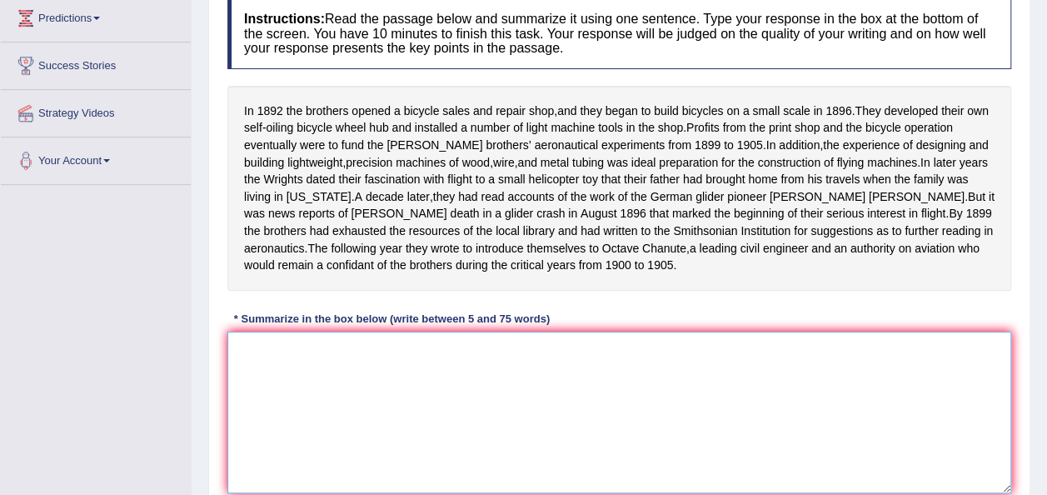
scroll to position [235, 0]
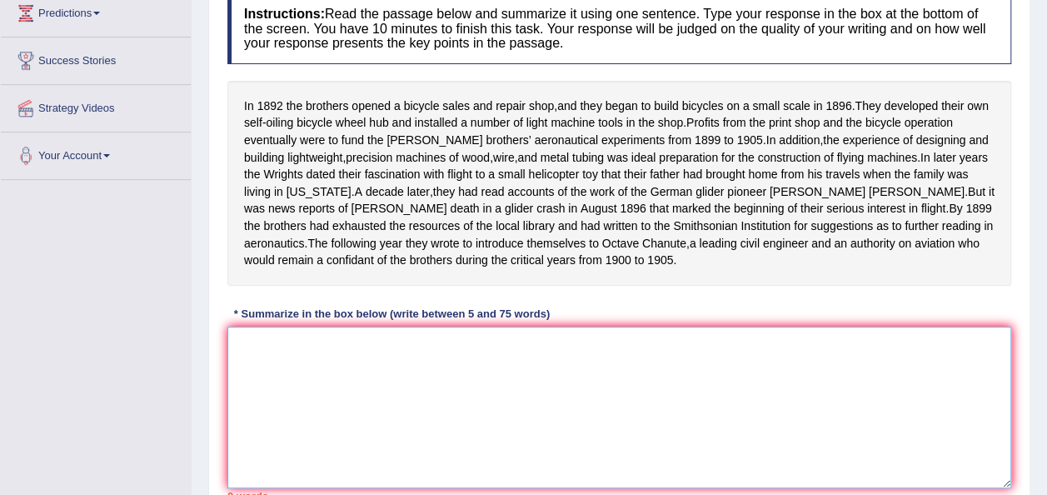
type textarea "i"
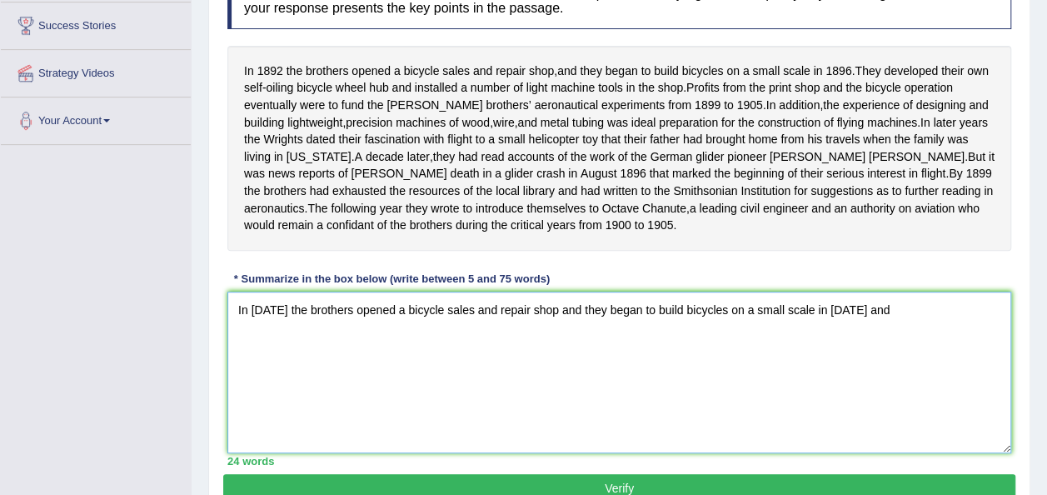
scroll to position [270, 0]
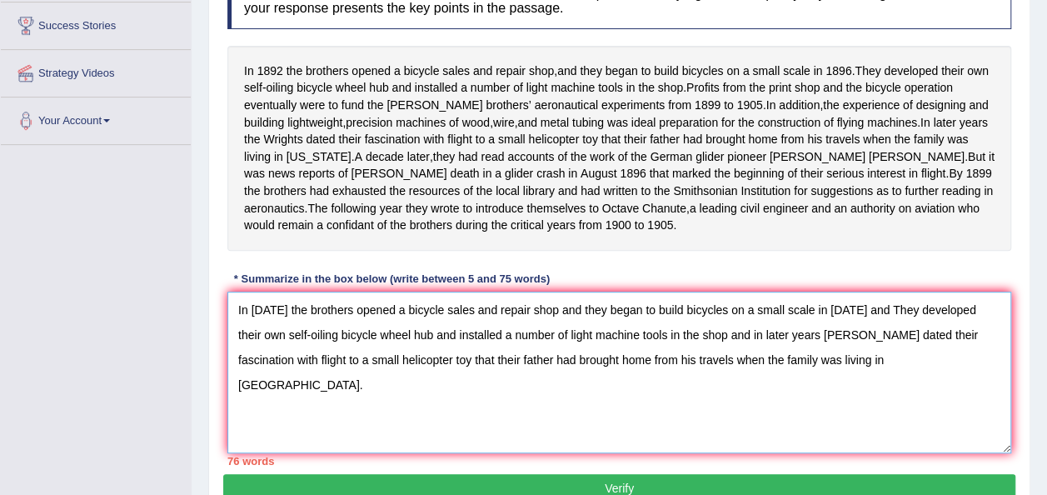
click at [866, 325] on textarea "In [DATE] the brothers opened a bicycle sales and repair shop and they began to…" at bounding box center [618, 372] width 783 height 162
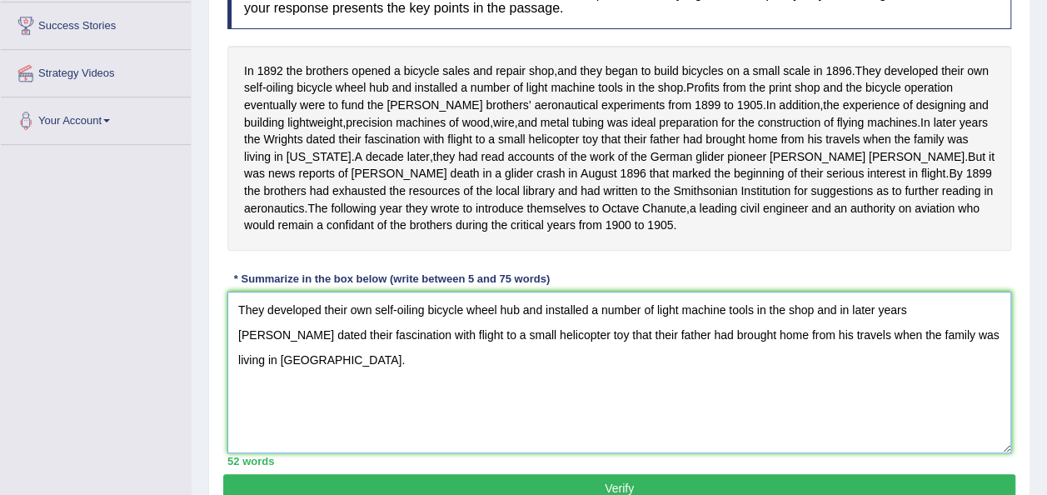
click at [949, 356] on textarea "They developed their own self-oiling bicycle wheel hub and installed a number o…" at bounding box center [618, 372] width 783 height 162
click at [474, 376] on textarea "They developed their own self-oiling bicycle wheel hub and installed a number o…" at bounding box center [618, 372] width 783 height 162
click at [515, 370] on textarea "They developed their own self-oiling bicycle wheel hub and installed a number o…" at bounding box center [618, 372] width 783 height 162
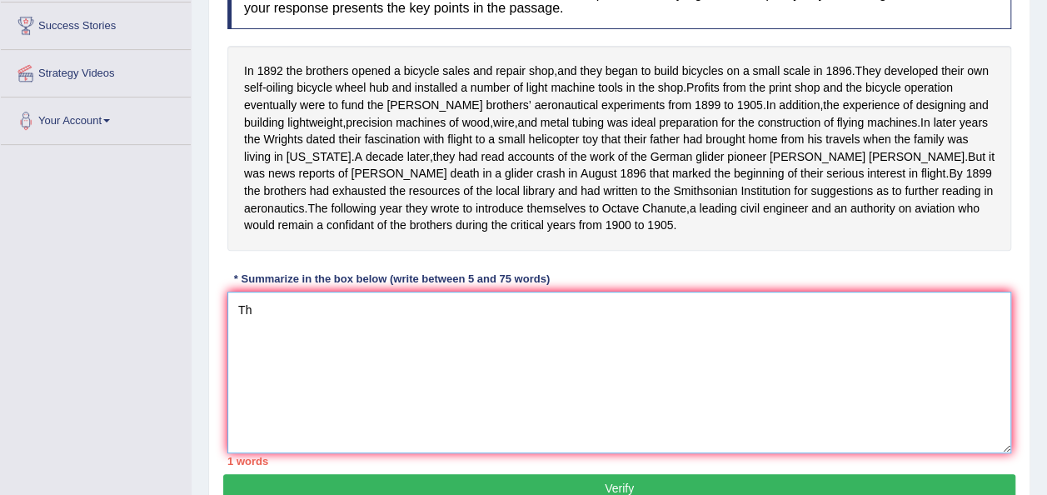
type textarea "T"
type textarea "i"
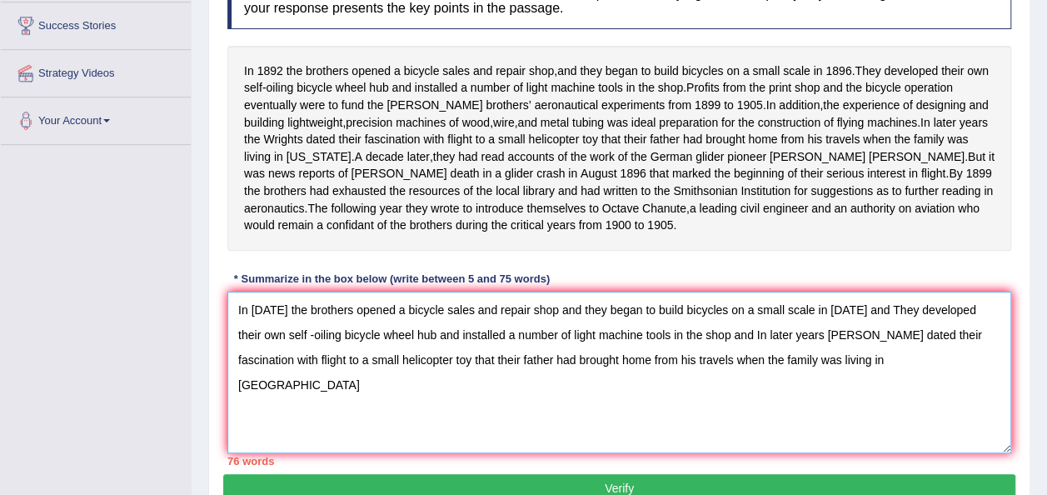
click at [701, 350] on textarea "In [DATE] the brothers opened a bicycle sales and repair shop and they began to…" at bounding box center [618, 372] width 783 height 162
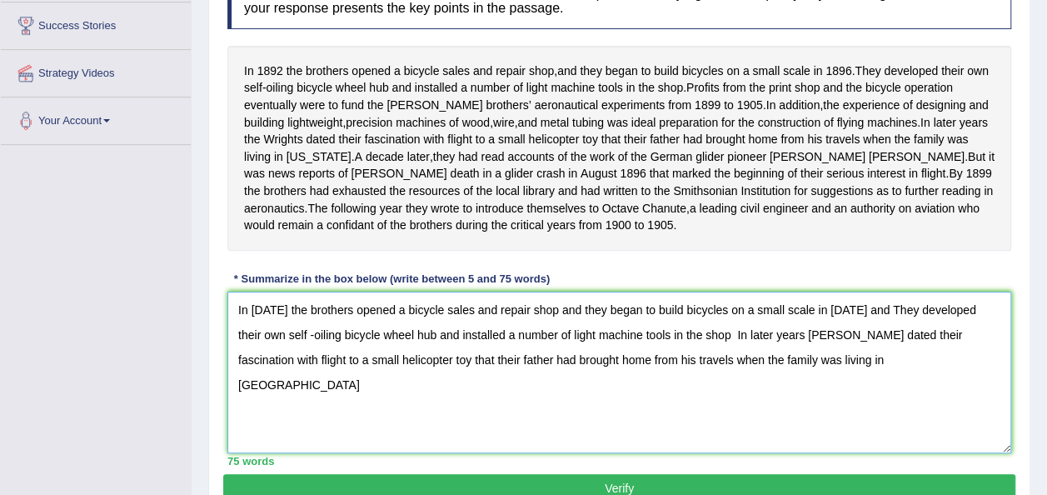
click at [804, 370] on textarea "In [DATE] the brothers opened a bicycle sales and repair shop and they began to…" at bounding box center [618, 372] width 783 height 162
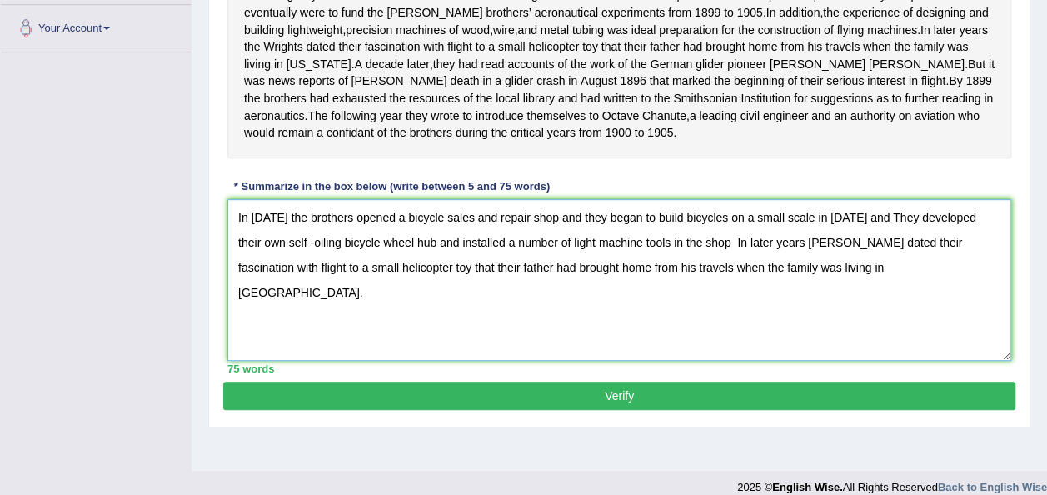
scroll to position [380, 0]
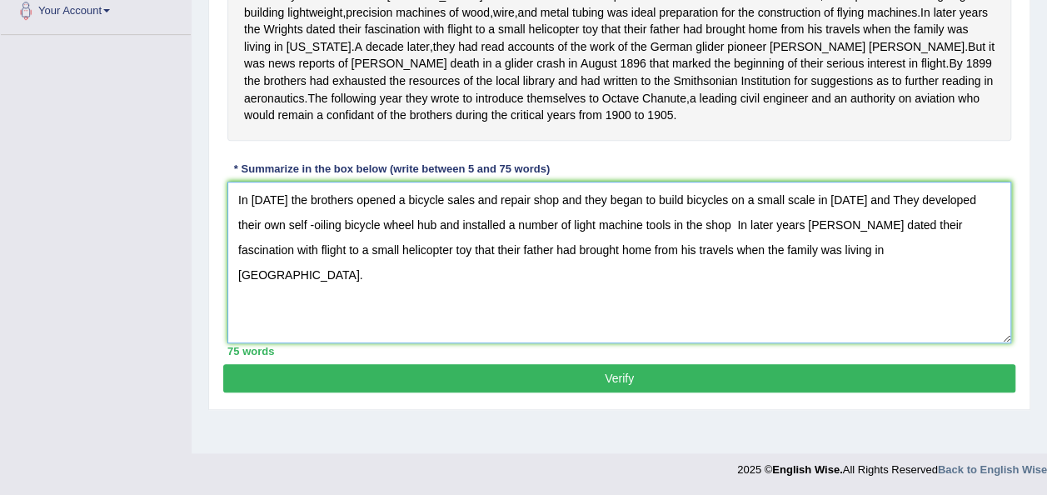
type textarea "In 1892 the brothers opened a bicycle sales and repair shop and they began to b…"
click at [711, 390] on button "Verify" at bounding box center [619, 378] width 792 height 28
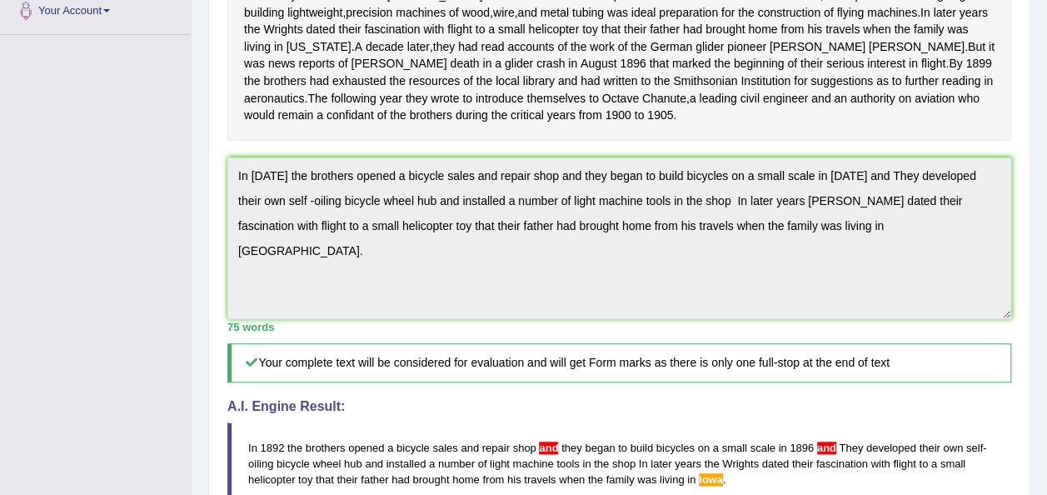
drag, startPoint x: 1049, startPoint y: 337, endPoint x: 1057, endPoint y: 440, distance: 102.8
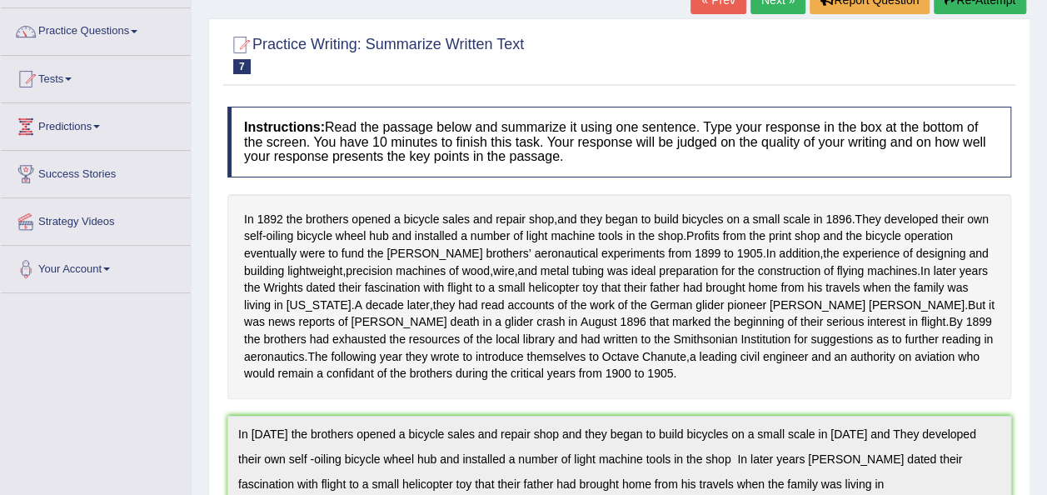
scroll to position [0, 0]
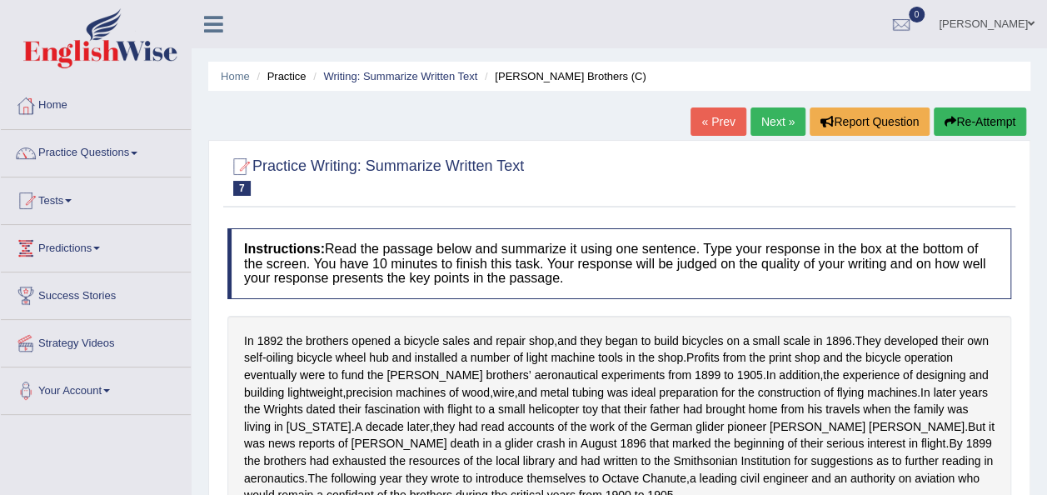
click at [763, 130] on link "Next »" at bounding box center [777, 121] width 55 height 28
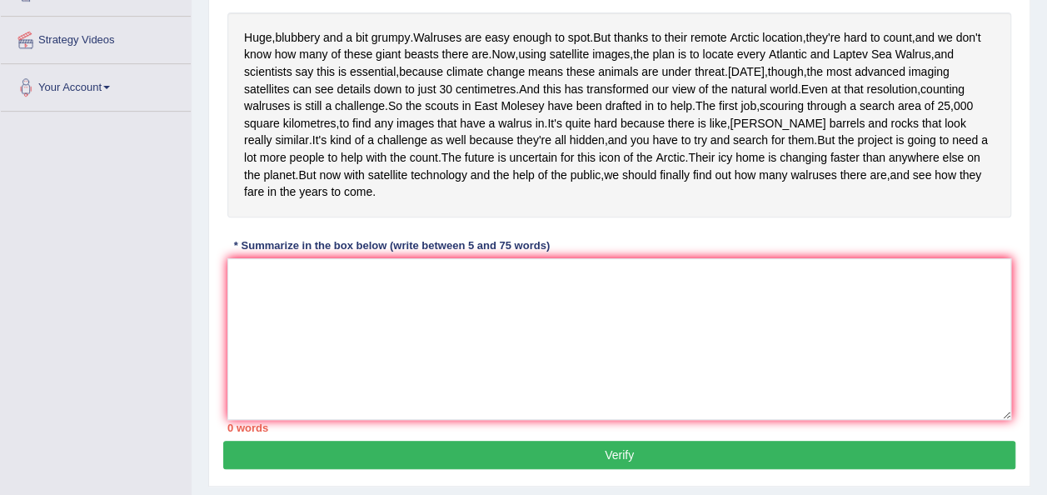
scroll to position [306, 0]
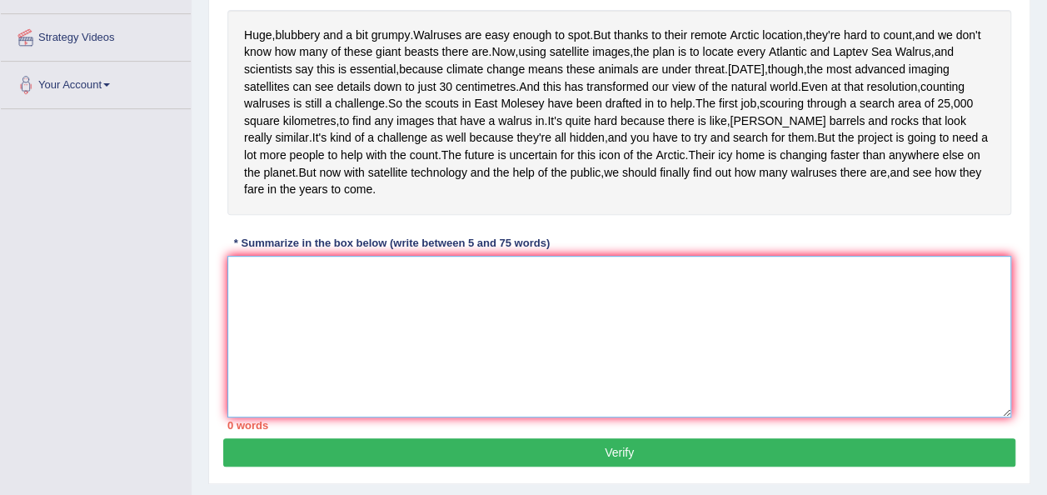
click at [252, 336] on textarea at bounding box center [618, 337] width 783 height 162
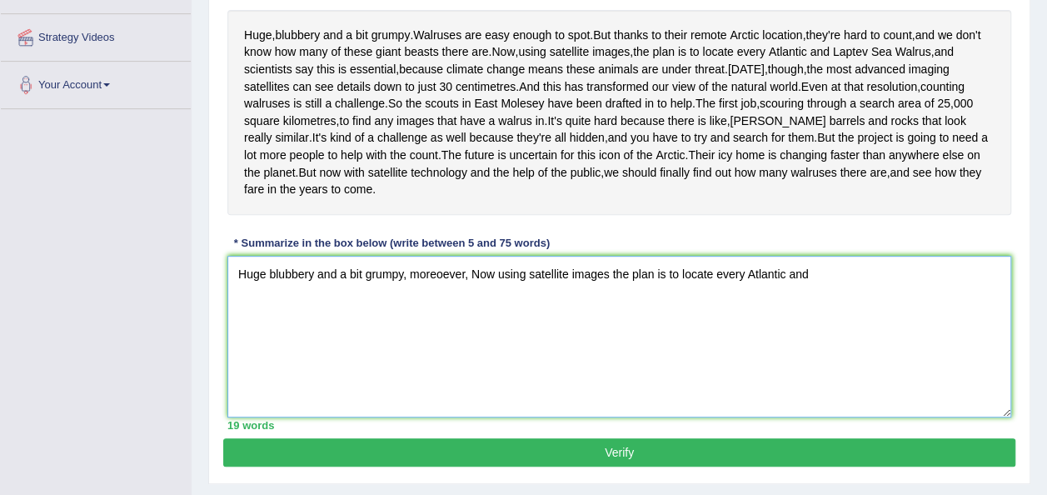
click at [404, 341] on textarea "Huge blubbery and a bit grumpy, moreoever, Now using satellite images the plan …" at bounding box center [618, 337] width 783 height 162
click at [831, 341] on textarea "Huge blubbery and a bit grumpy, moreoever, Now using satellite images the plan …" at bounding box center [618, 337] width 783 height 162
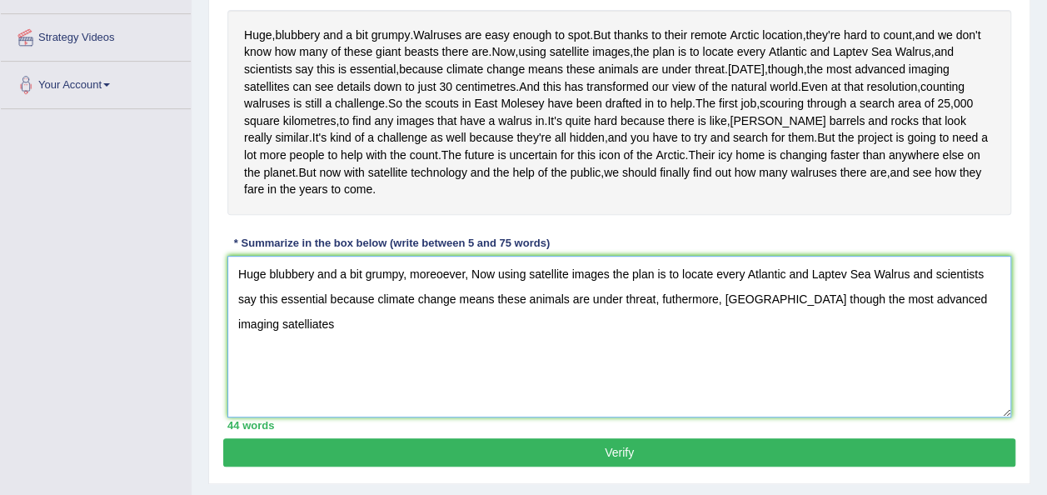
click at [963, 364] on textarea "Huge blubbery and a bit grumpy, moreoever, Now using satellite images the plan …" at bounding box center [618, 337] width 783 height 162
click at [974, 365] on textarea "Huge blubbery and a bit grumpy, moreoever, Now using satellite images the plan …" at bounding box center [618, 337] width 783 height 162
click at [443, 394] on textarea "Huge blubbery and a bit grumpy, moreoever, Now using satellite images the plan …" at bounding box center [618, 337] width 783 height 162
click at [492, 395] on textarea "Huge blubbery and a bit grumpy, moreoever, Now using satellite images the plan …" at bounding box center [618, 337] width 783 height 162
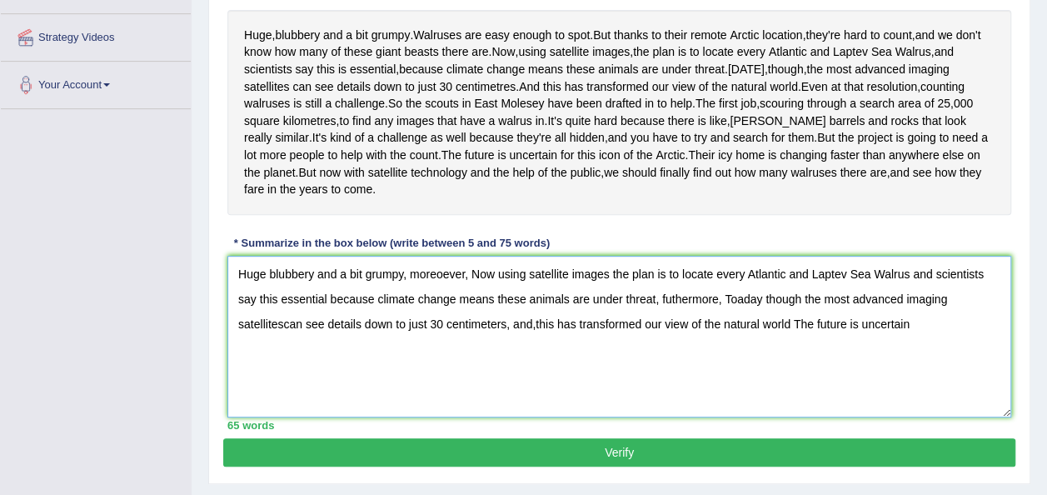
click at [724, 392] on textarea "Huge blubbery and a bit grumpy, moreoever, Now using satellite images the plan …" at bounding box center [618, 337] width 783 height 162
click at [884, 391] on textarea "Huge blubbery and a bit grumpy, moreoever, Now using satellite images the plan …" at bounding box center [618, 337] width 783 height 162
click at [260, 360] on textarea "Huge blubbery and a bit grumpy, moreoever, Now using satellite images the plan …" at bounding box center [618, 337] width 783 height 162
click at [283, 390] on textarea "Huge blubbery and a bit grumpy, moreoever, Now using satellite images the plan …" at bounding box center [618, 337] width 783 height 162
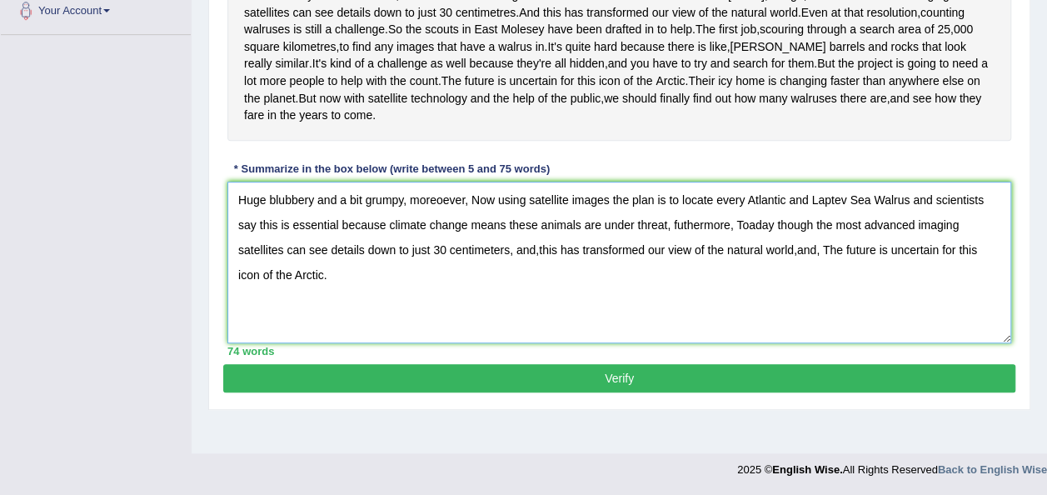
scroll to position [390, 0]
click at [774, 305] on textarea "Huge blubbery and a bit grumpy, moreoever, Now using satellite images the plan …" at bounding box center [618, 263] width 783 height 162
type textarea "Huge blubbery and a bit grumpy, moreoever, Now using satellite images the plan …"
click at [701, 392] on button "Verify" at bounding box center [619, 378] width 792 height 28
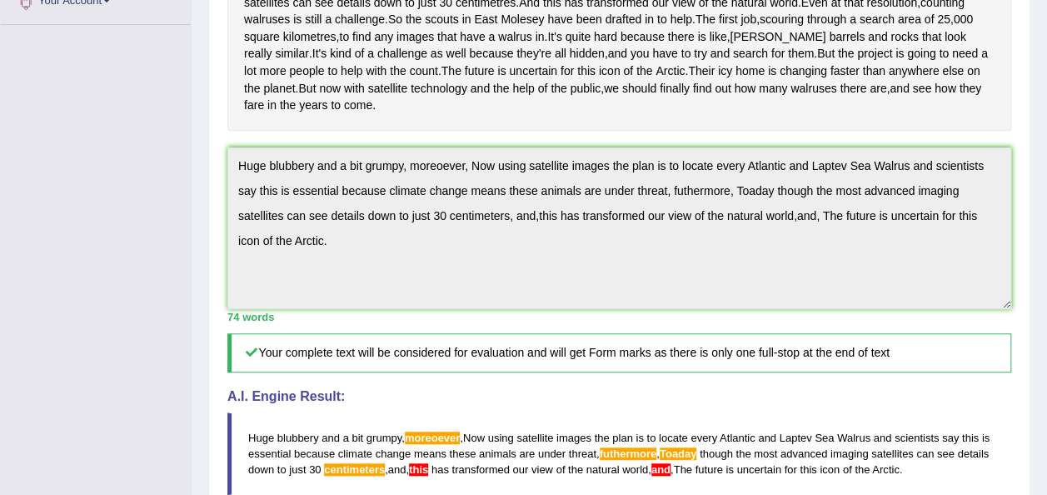
drag, startPoint x: 1057, startPoint y: 365, endPoint x: 1052, endPoint y: 253, distance: 111.6
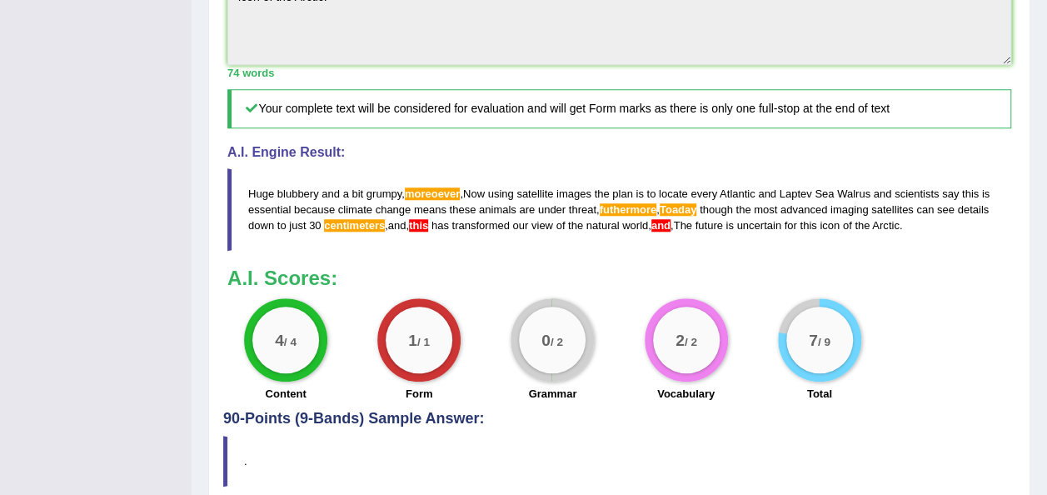
scroll to position [658, 0]
